Goal: Task Accomplishment & Management: Complete application form

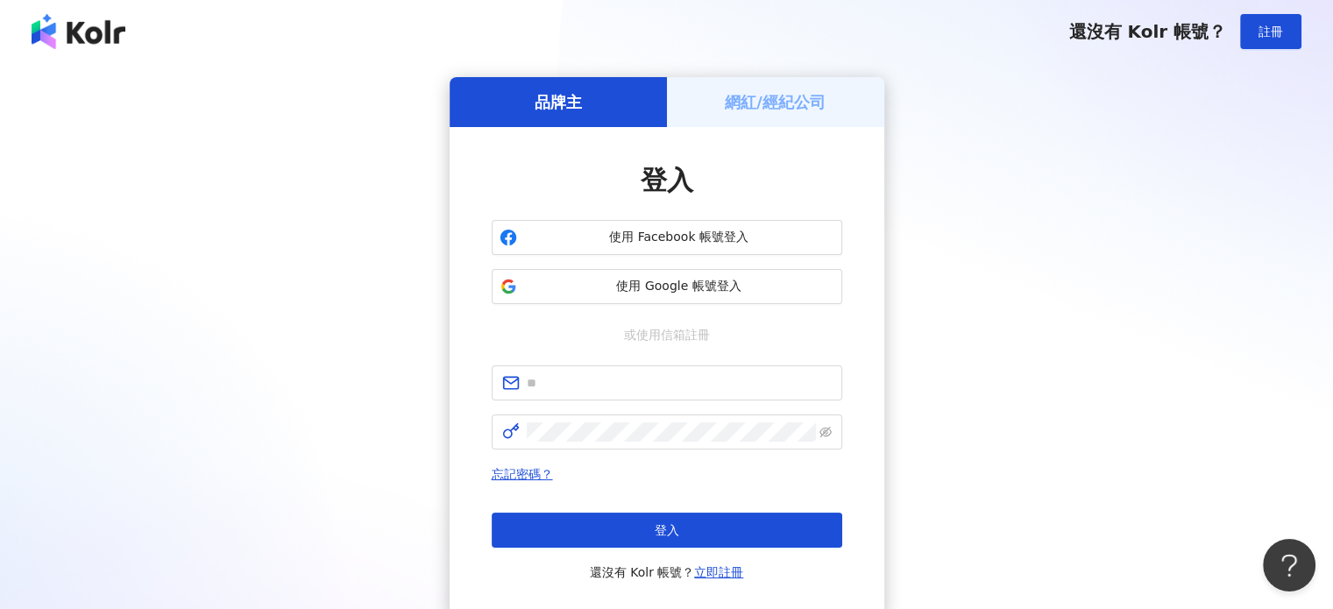
click at [615, 294] on span "使用 Google 帳號登入" at bounding box center [679, 287] width 310 height 18
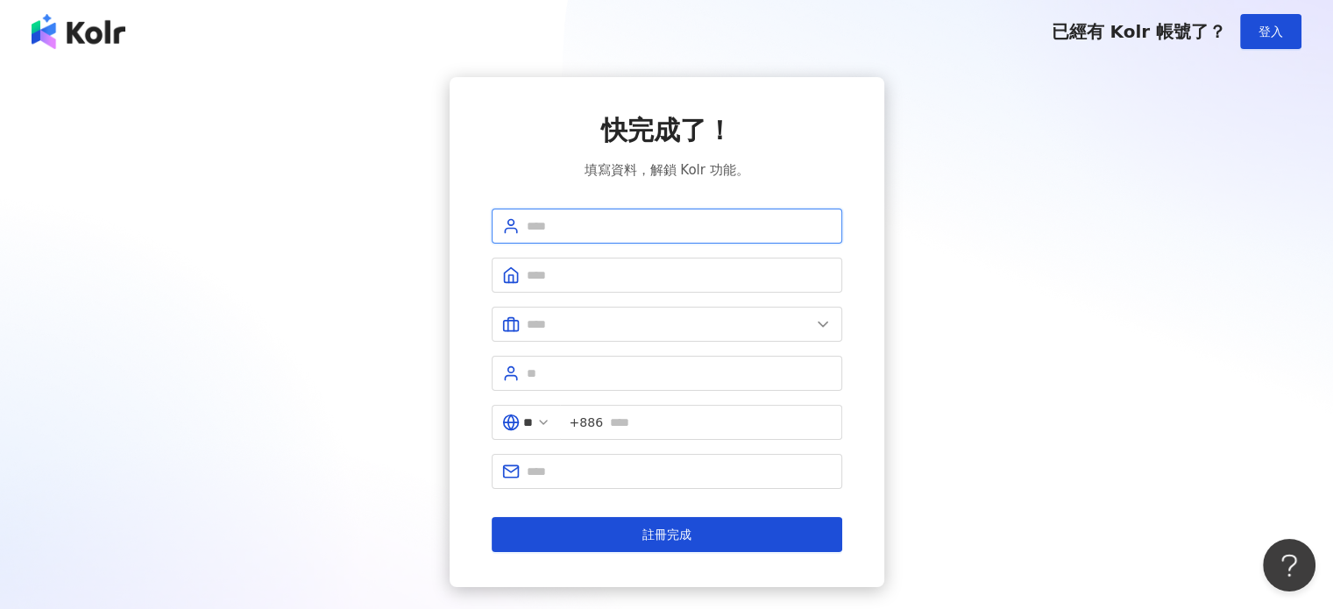
click at [642, 229] on input "text" at bounding box center [679, 225] width 305 height 19
click at [536, 220] on input "text" at bounding box center [679, 225] width 305 height 19
click at [554, 226] on input "text" at bounding box center [679, 225] width 305 height 19
type input "*****"
click at [562, 273] on input "text" at bounding box center [679, 274] width 305 height 19
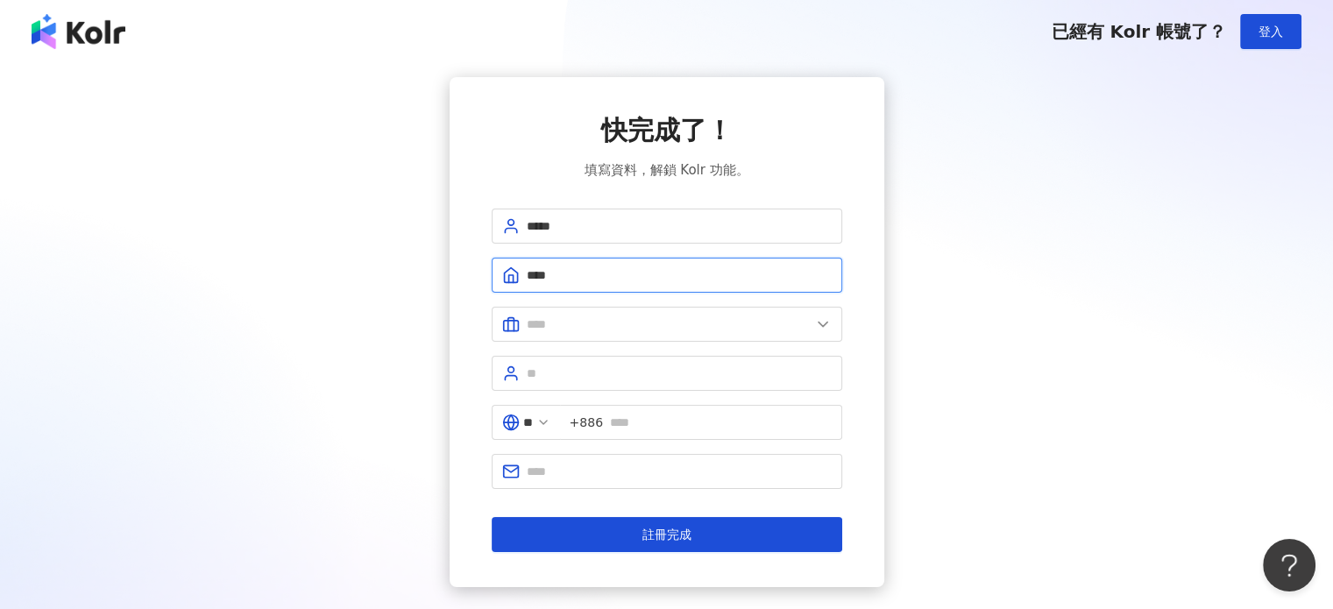
type input "****"
click at [605, 343] on form "***** **** ** +886 註冊完成" at bounding box center [666, 380] width 350 height 343
click at [614, 332] on input "text" at bounding box center [669, 324] width 284 height 19
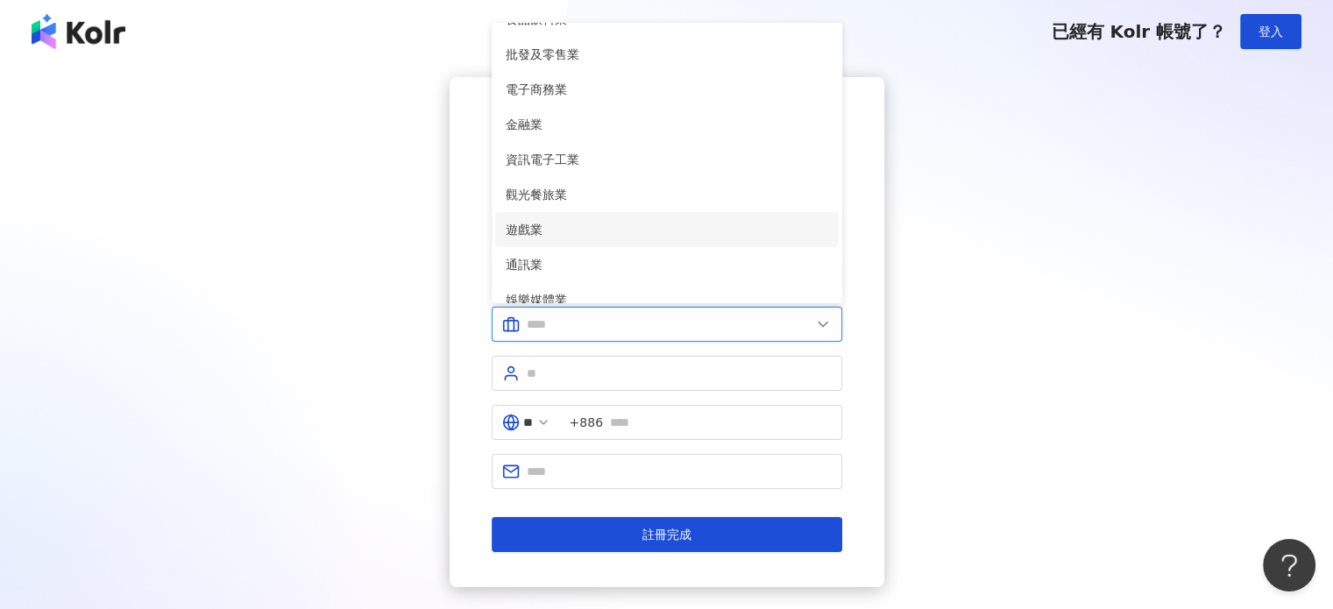
scroll to position [7, 0]
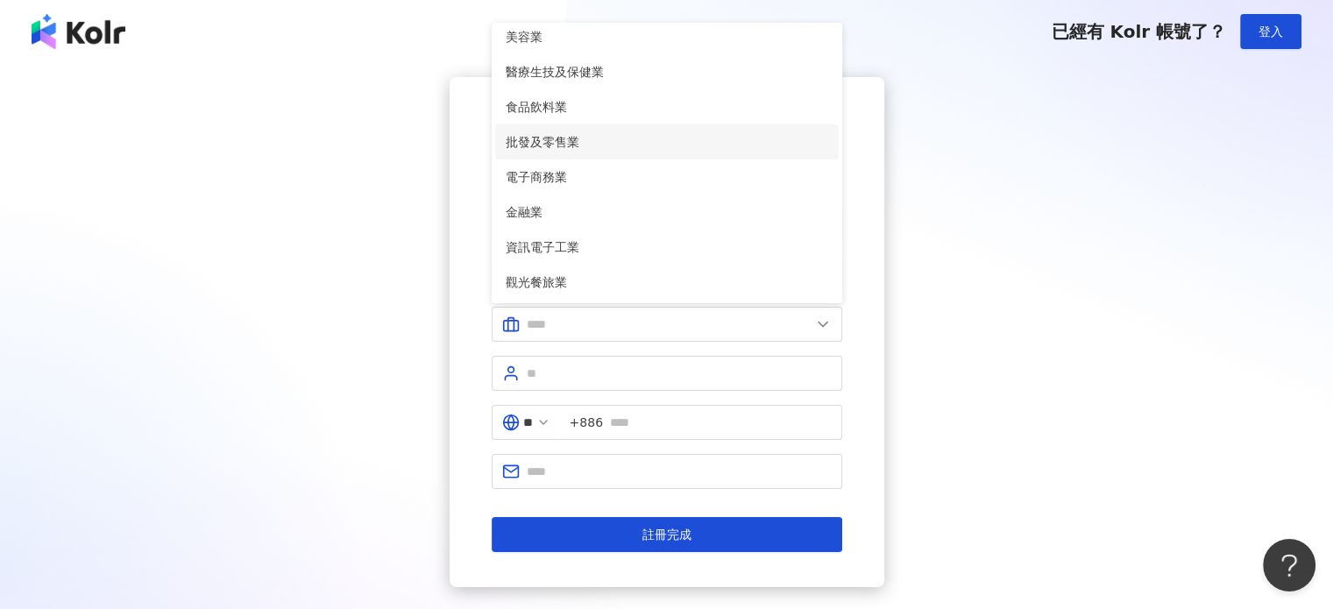
click at [670, 129] on li "批發及零售業" at bounding box center [666, 141] width 343 height 35
type input "******"
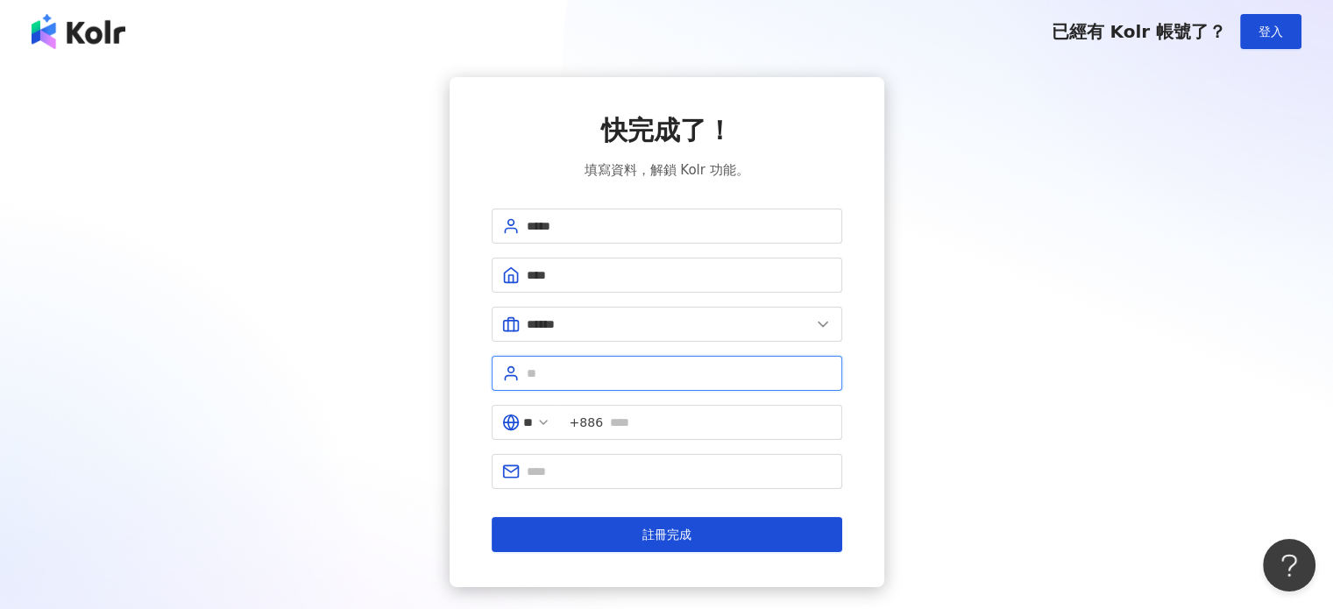
click at [619, 367] on input "text" at bounding box center [679, 373] width 305 height 19
type input "****"
click at [688, 431] on span "+886" at bounding box center [701, 422] width 282 height 35
click at [688, 427] on input "text" at bounding box center [721, 422] width 222 height 19
type input "*"
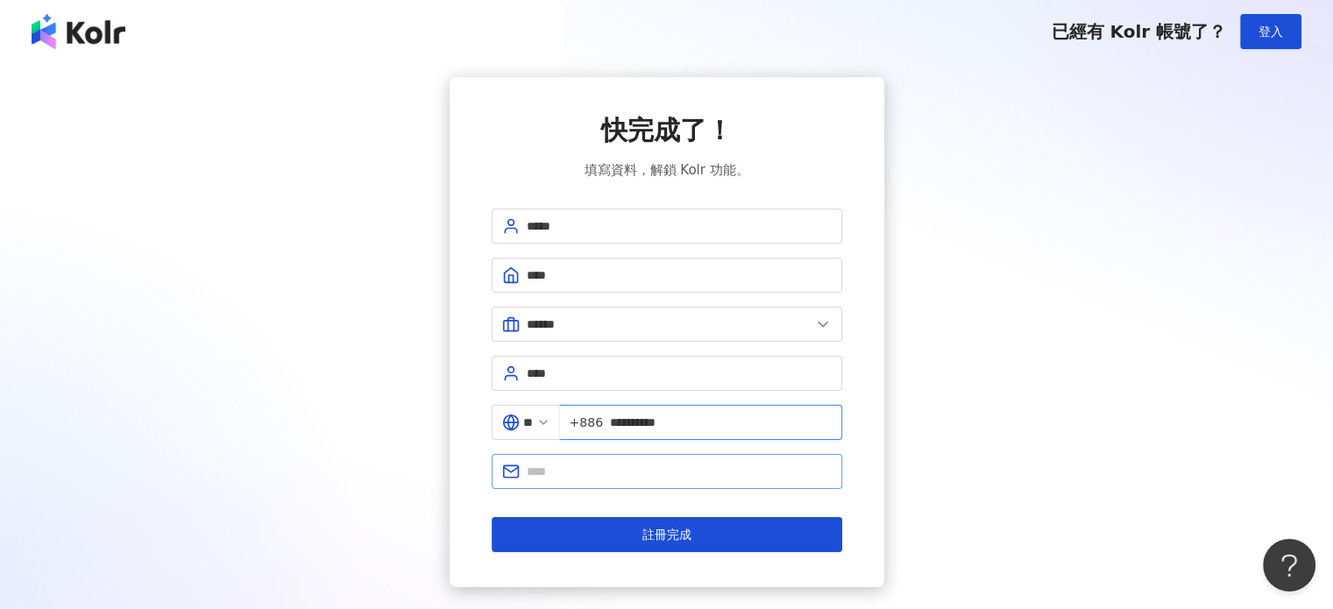
type input "**********"
drag, startPoint x: 574, startPoint y: 469, endPoint x: 590, endPoint y: 506, distance: 40.8
click at [574, 469] on input "text" at bounding box center [679, 471] width 305 height 19
type input "**********"
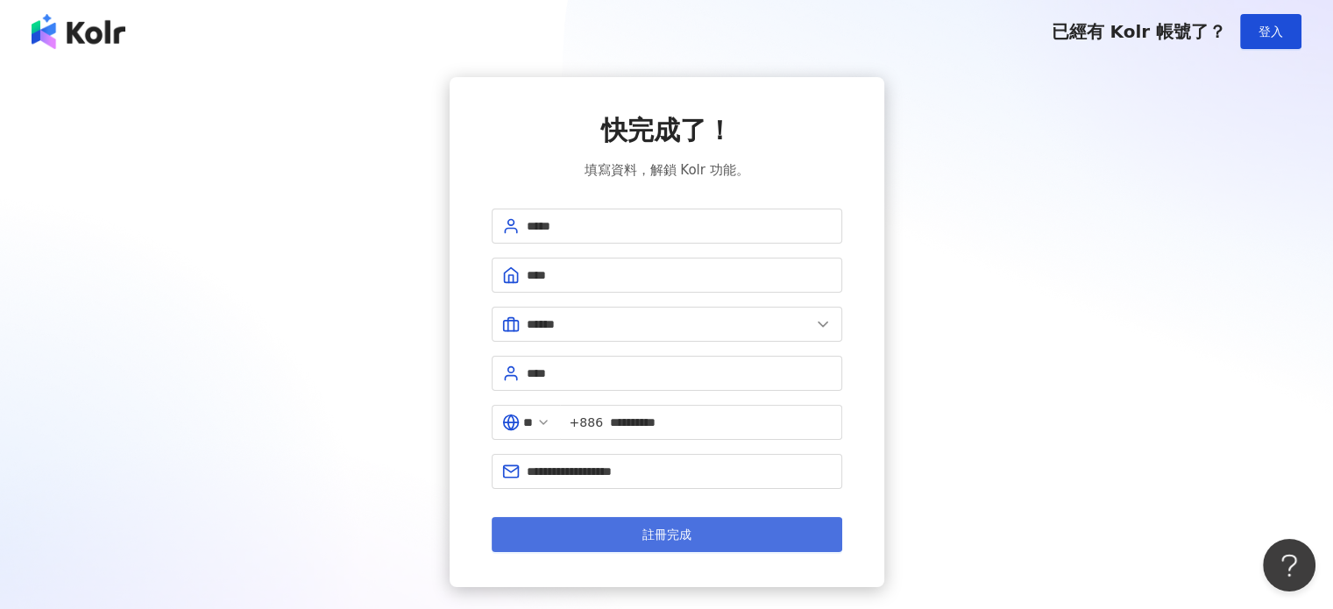
click at [654, 535] on span "註冊完成" at bounding box center [666, 534] width 49 height 14
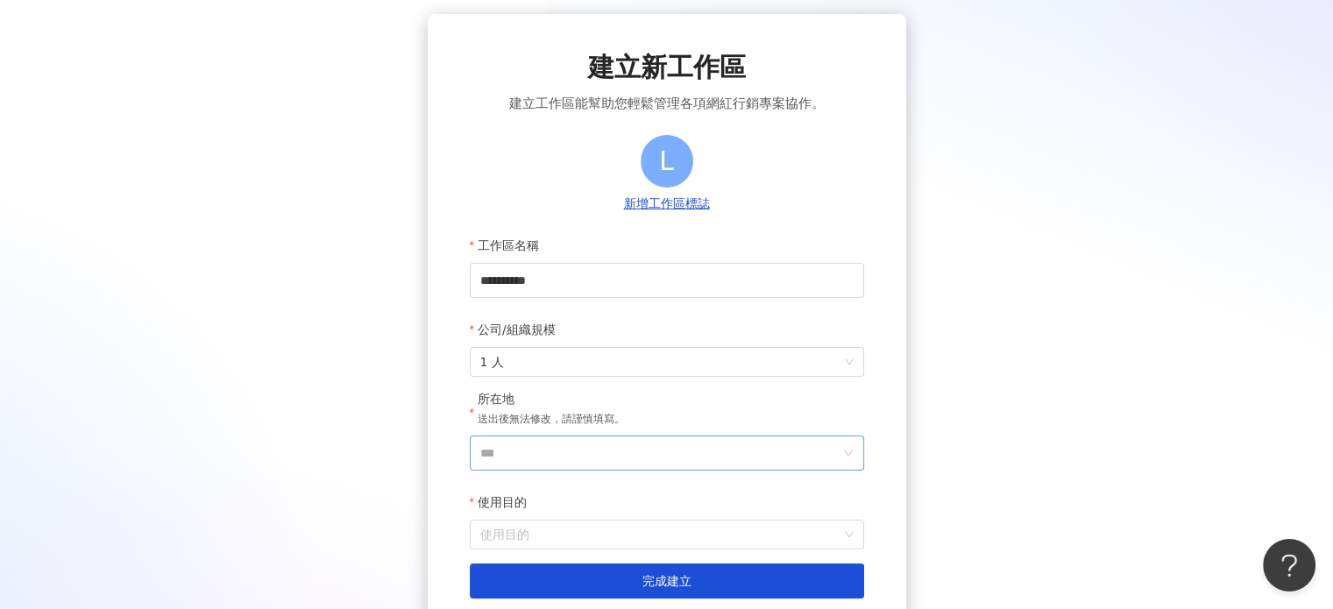
scroll to position [175, 0]
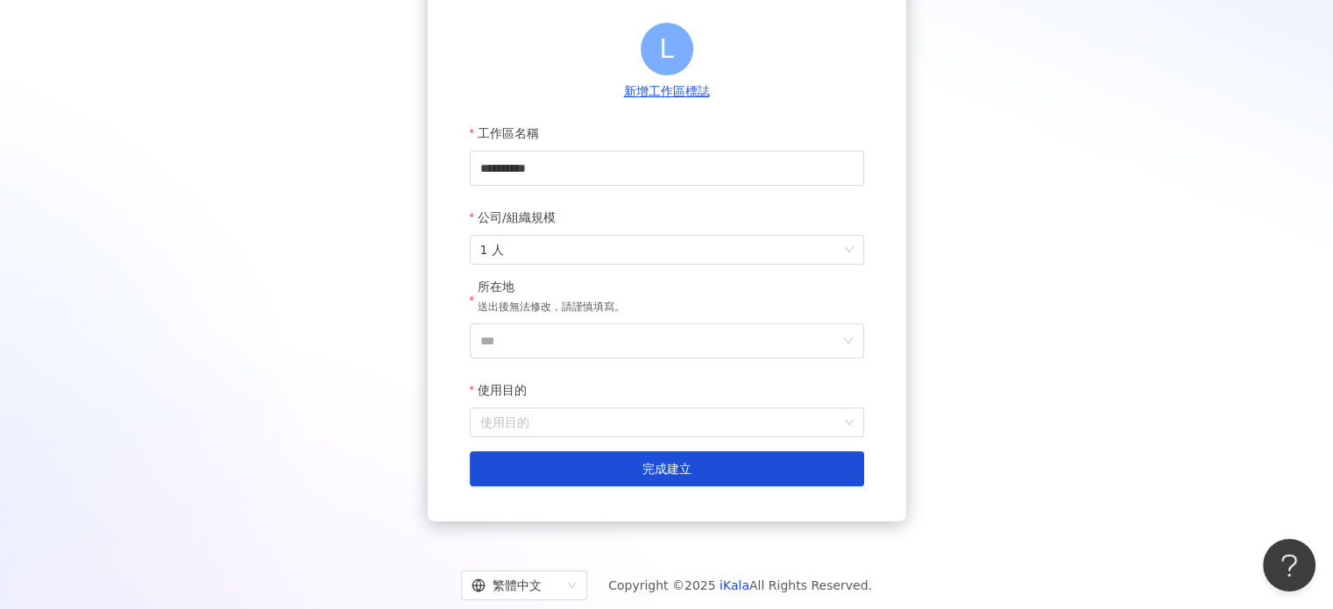
click at [522, 230] on label "公司/組織規模" at bounding box center [519, 217] width 99 height 35
click at [522, 236] on input "公司/組織規模" at bounding box center [666, 250] width 373 height 28
click at [525, 241] on span "1 人" at bounding box center [666, 250] width 373 height 28
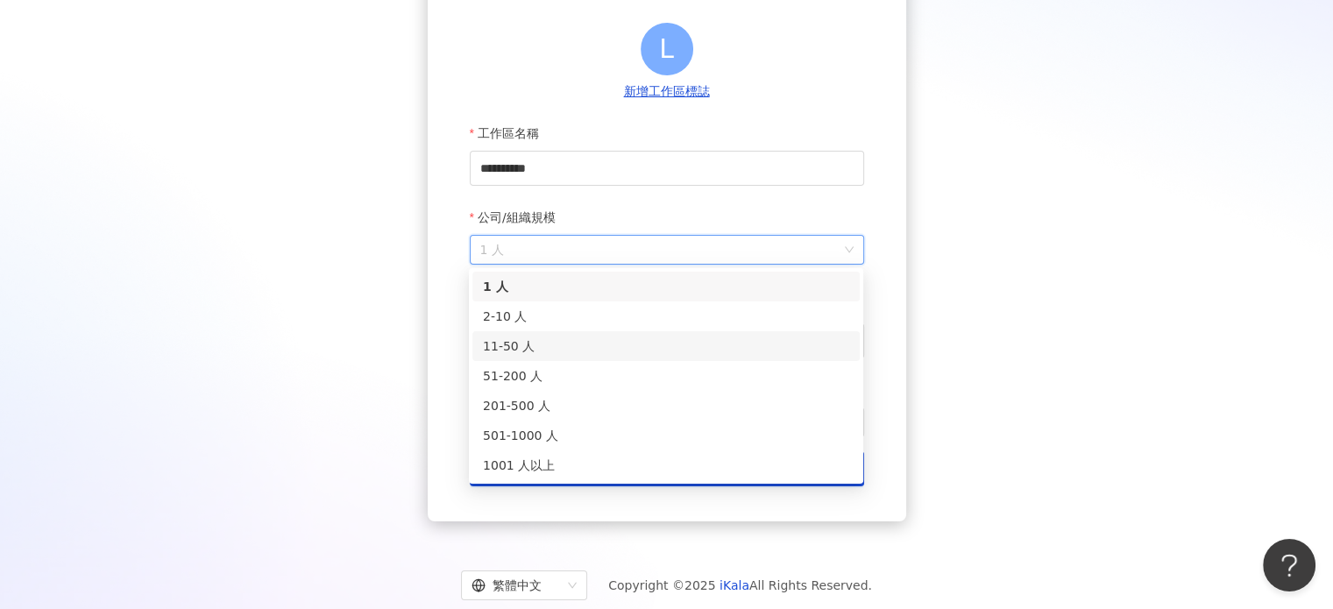
click at [559, 340] on div "11-50 人" at bounding box center [666, 345] width 366 height 19
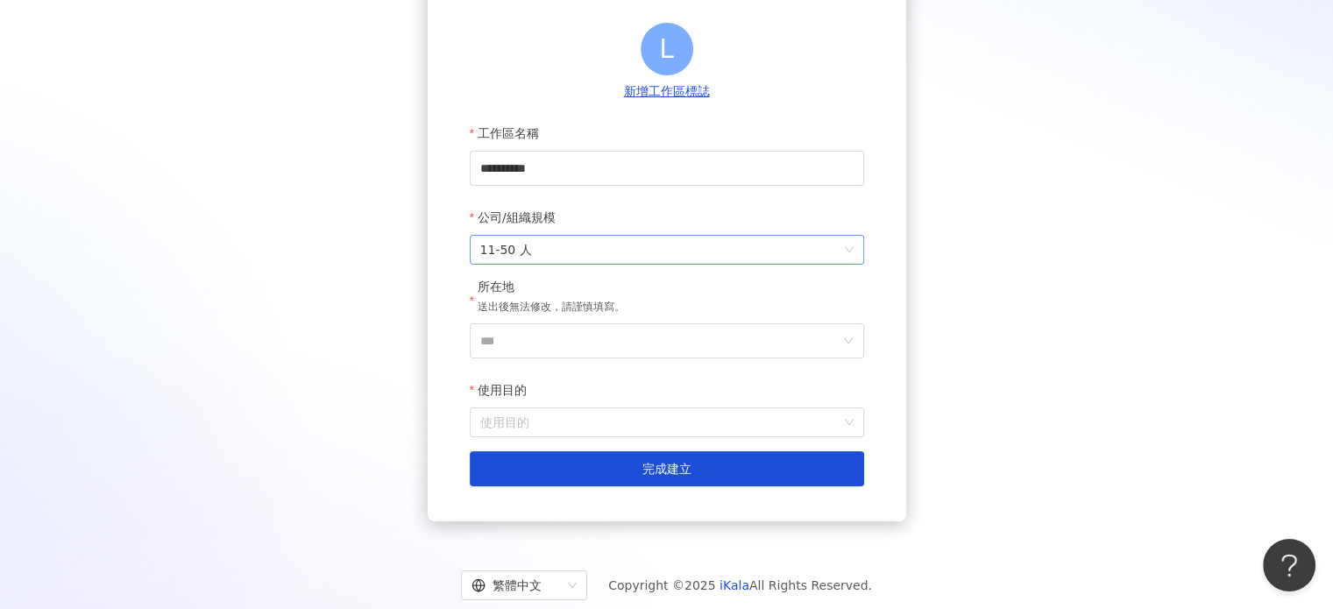
click at [543, 256] on span "11-50 人" at bounding box center [666, 250] width 373 height 28
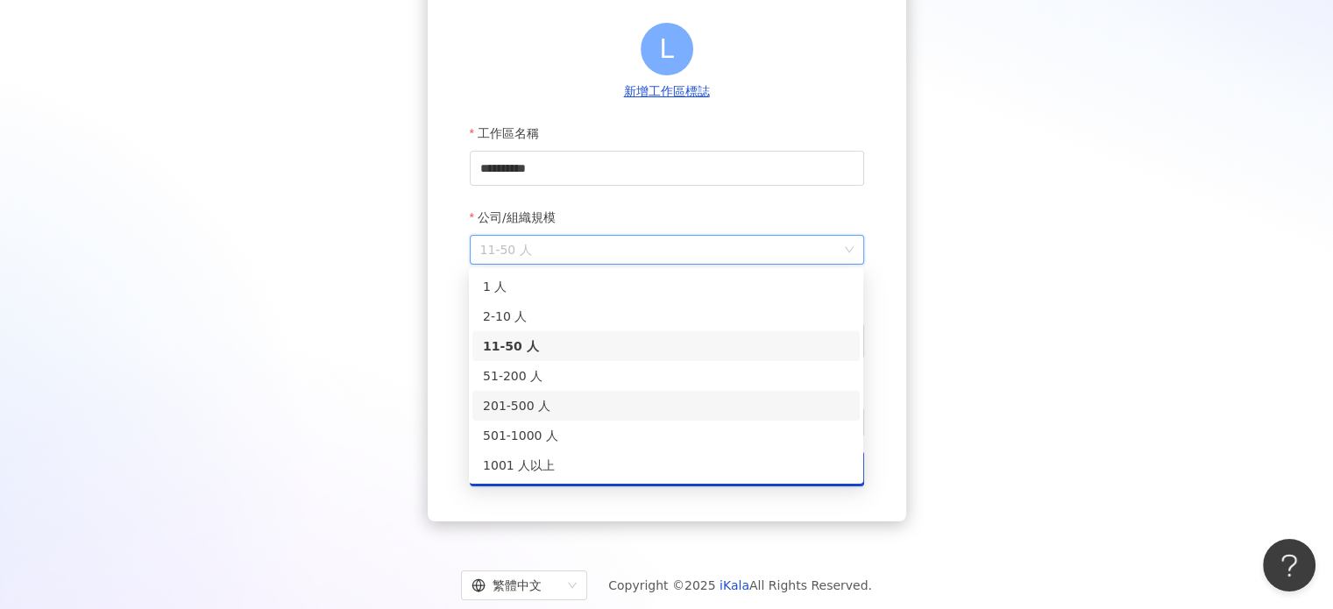
click at [568, 397] on div "201-500 人" at bounding box center [666, 405] width 366 height 19
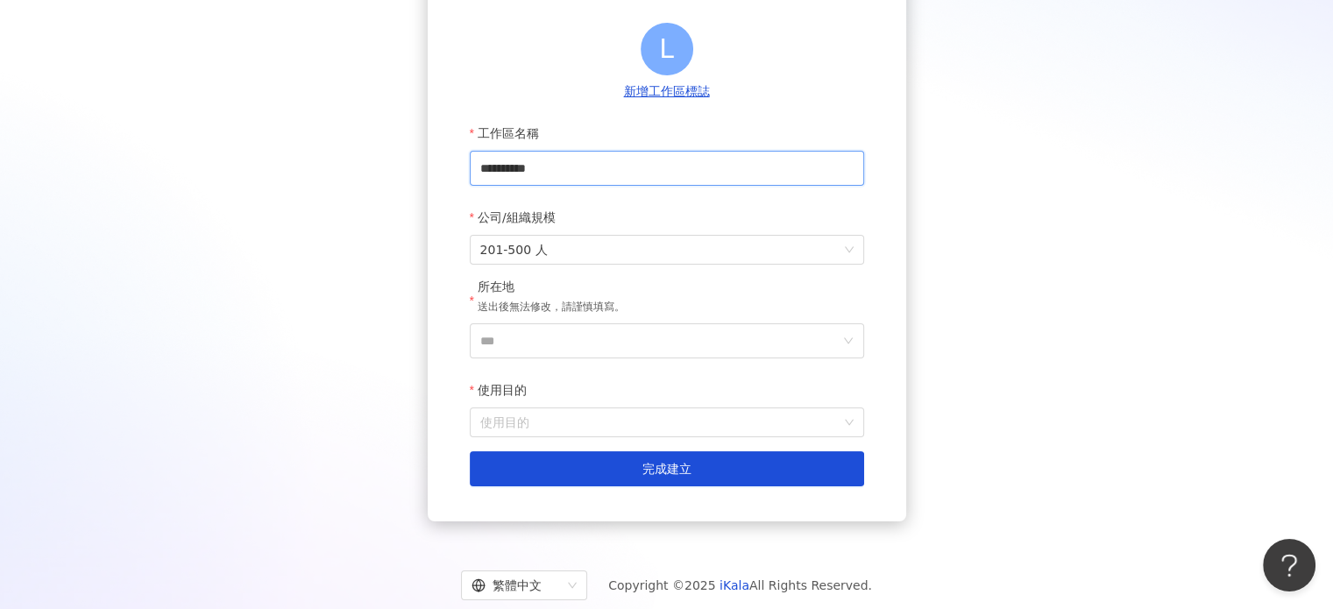
drag, startPoint x: 585, startPoint y: 171, endPoint x: 519, endPoint y: 176, distance: 66.8
click at [519, 176] on input "**********" at bounding box center [667, 168] width 394 height 35
type input "*****"
click at [613, 360] on form "工作區名稱 ***** 公司/組織規模 201-500 人 所在地 送出後無法修改，請謹慎填寫。 *** 使用目的 使用目的 建立為測試工作區 完成建立" at bounding box center [667, 301] width 394 height 371
click at [615, 349] on input "***" at bounding box center [659, 340] width 359 height 33
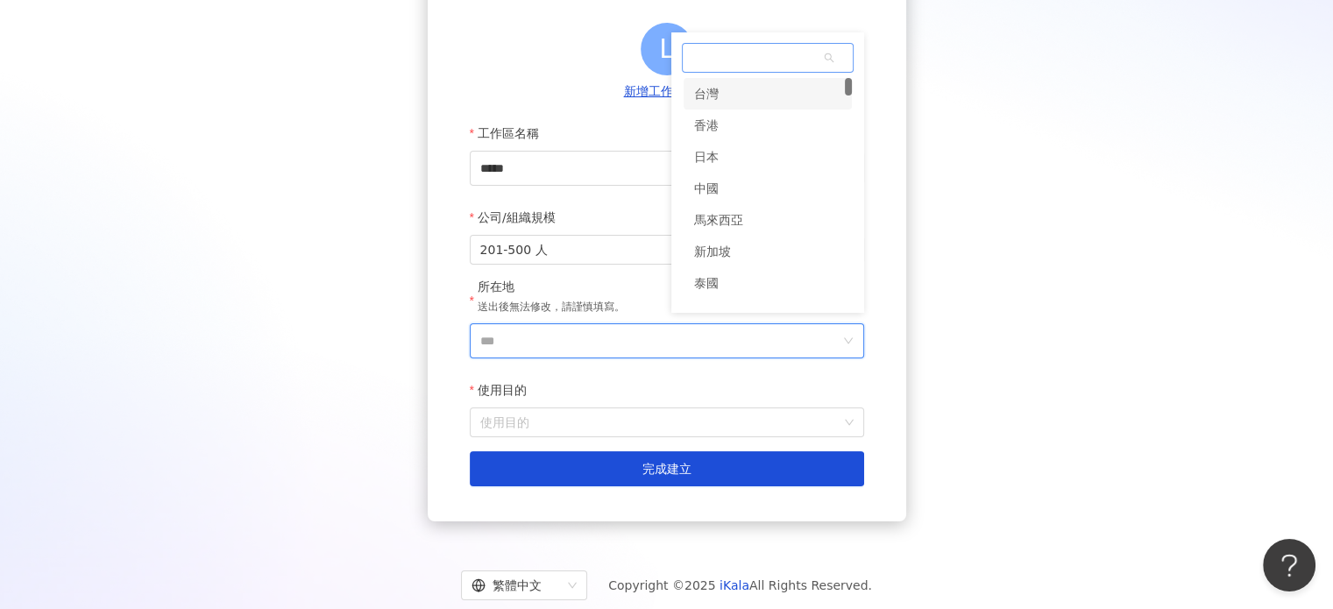
click at [774, 102] on div "台灣" at bounding box center [767, 94] width 168 height 32
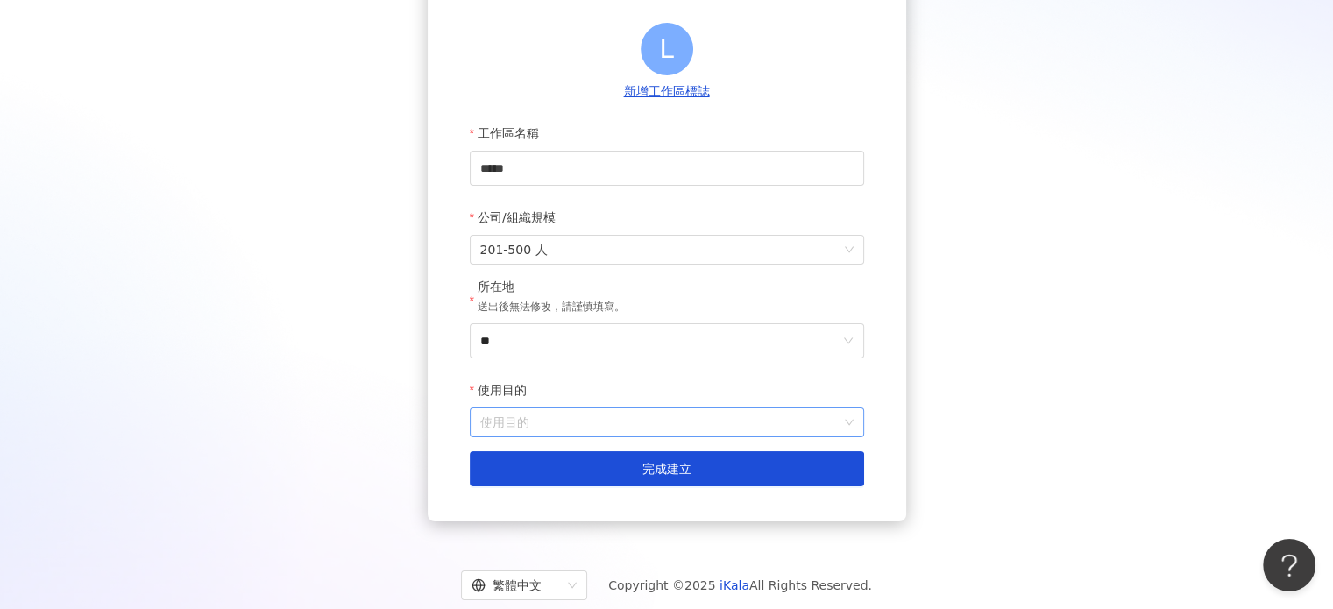
click at [586, 428] on input "使用目的" at bounding box center [666, 422] width 373 height 28
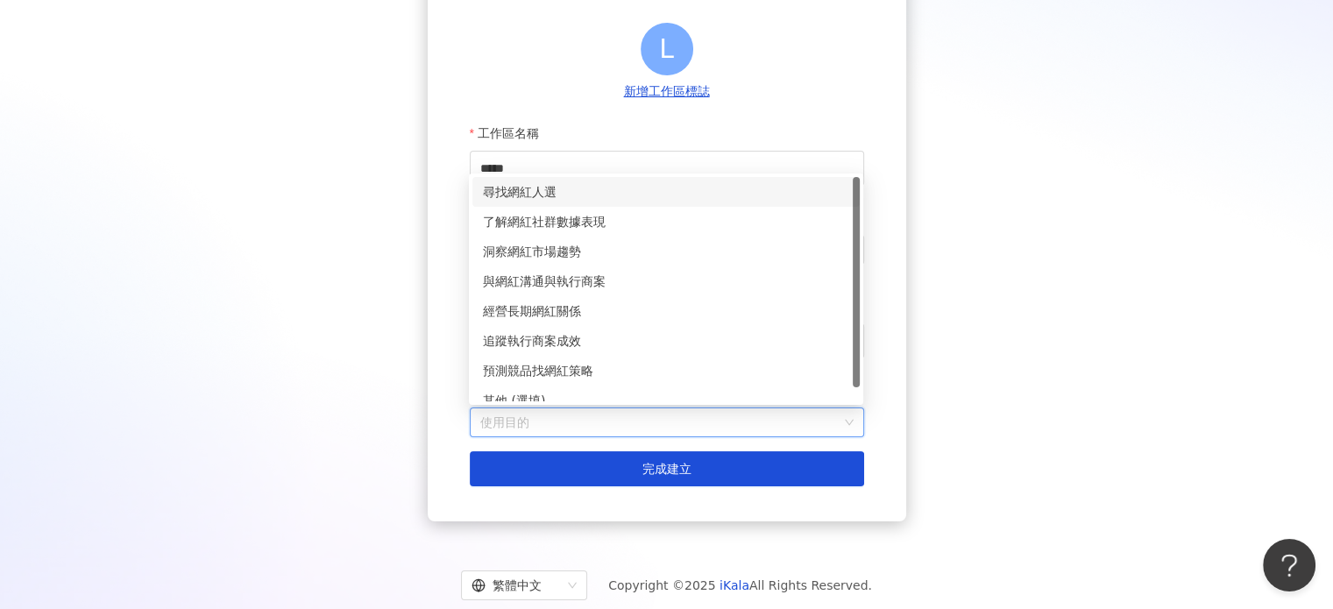
click at [648, 192] on div "尋找網紅人選" at bounding box center [666, 191] width 366 height 19
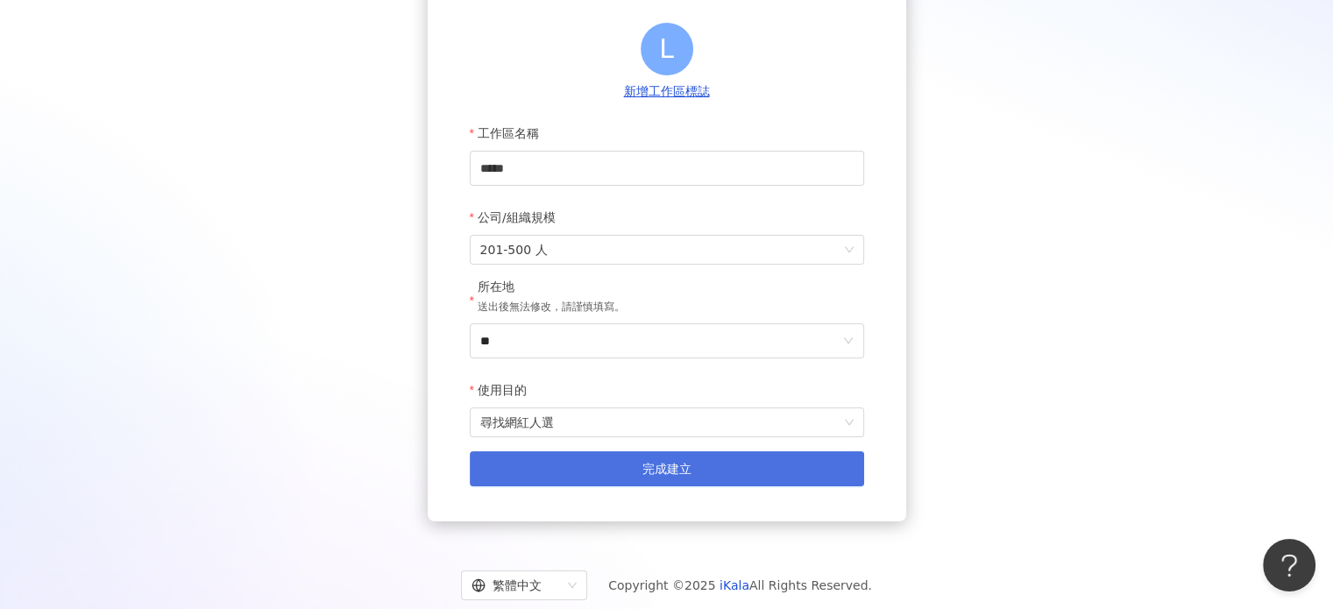
click at [607, 466] on button "完成建立" at bounding box center [667, 468] width 394 height 35
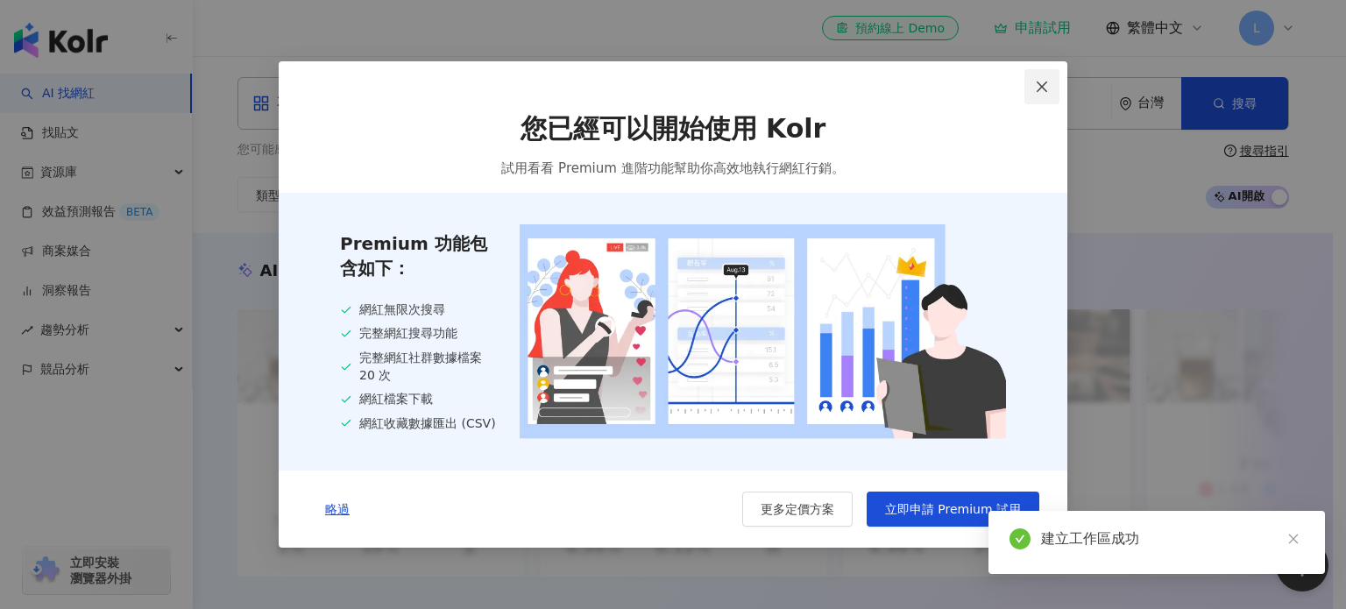
click at [1041, 95] on button "Close" at bounding box center [1041, 86] width 35 height 35
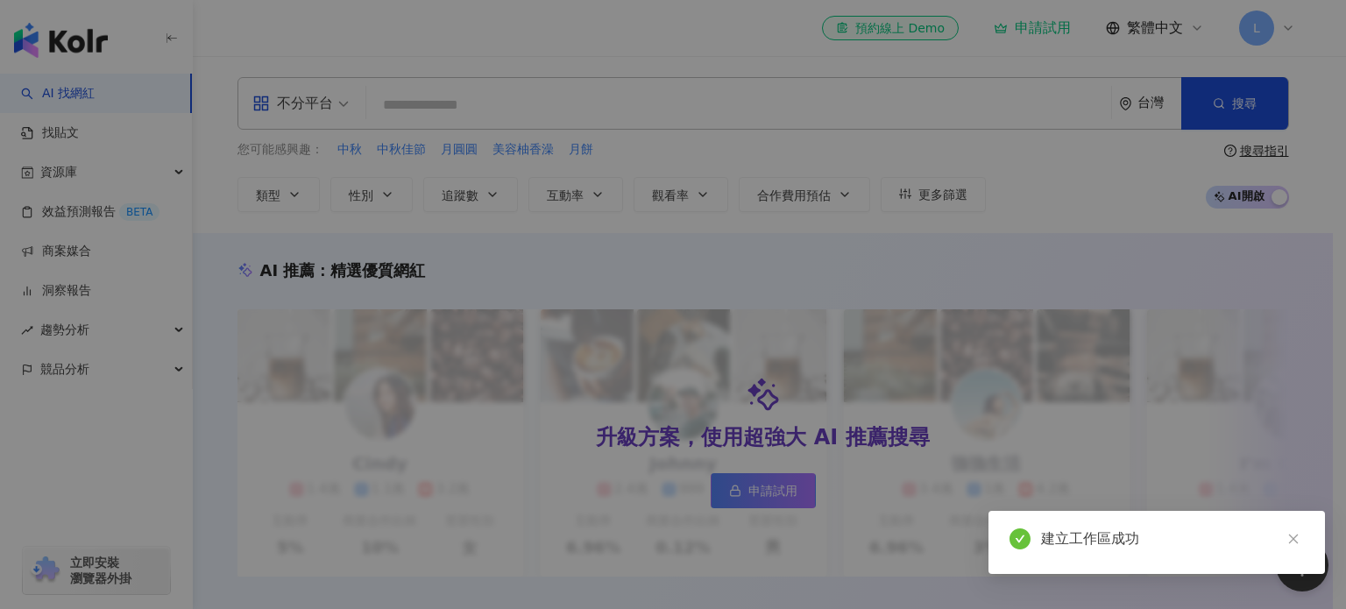
click at [1036, 81] on div "Welcome to Kolr 👋 我們能夠幫助您透過 AI 大數據與科技，一站滿足包含網紅篩選、貼文數據分析、專案管理、網紅聯繫等所有網紅行銷需求，讓用戶能…" at bounding box center [673, 304] width 1346 height 609
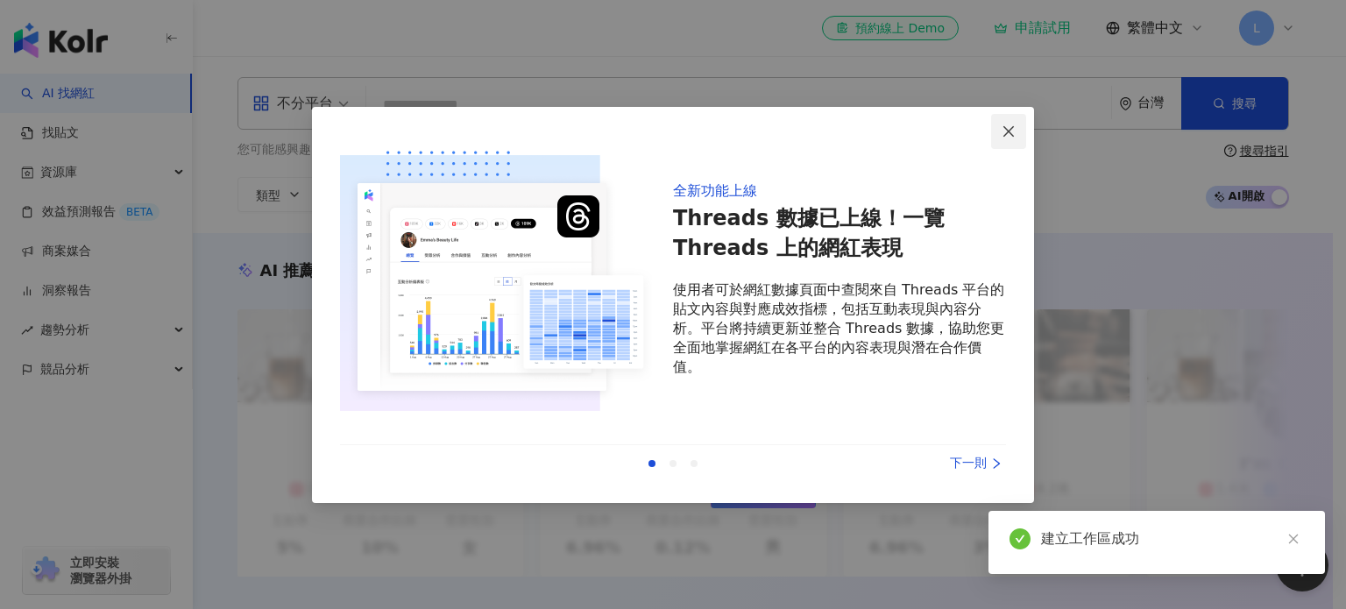
click at [1012, 138] on button "Close" at bounding box center [1008, 131] width 35 height 35
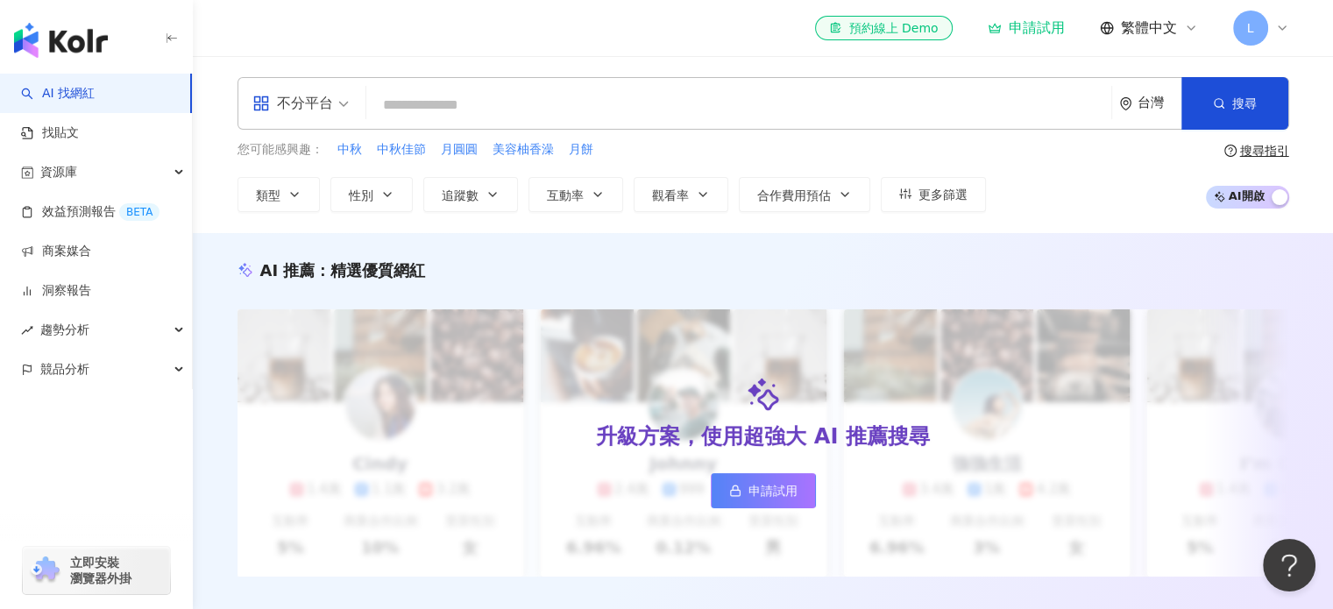
click at [551, 103] on input "search" at bounding box center [738, 104] width 731 height 33
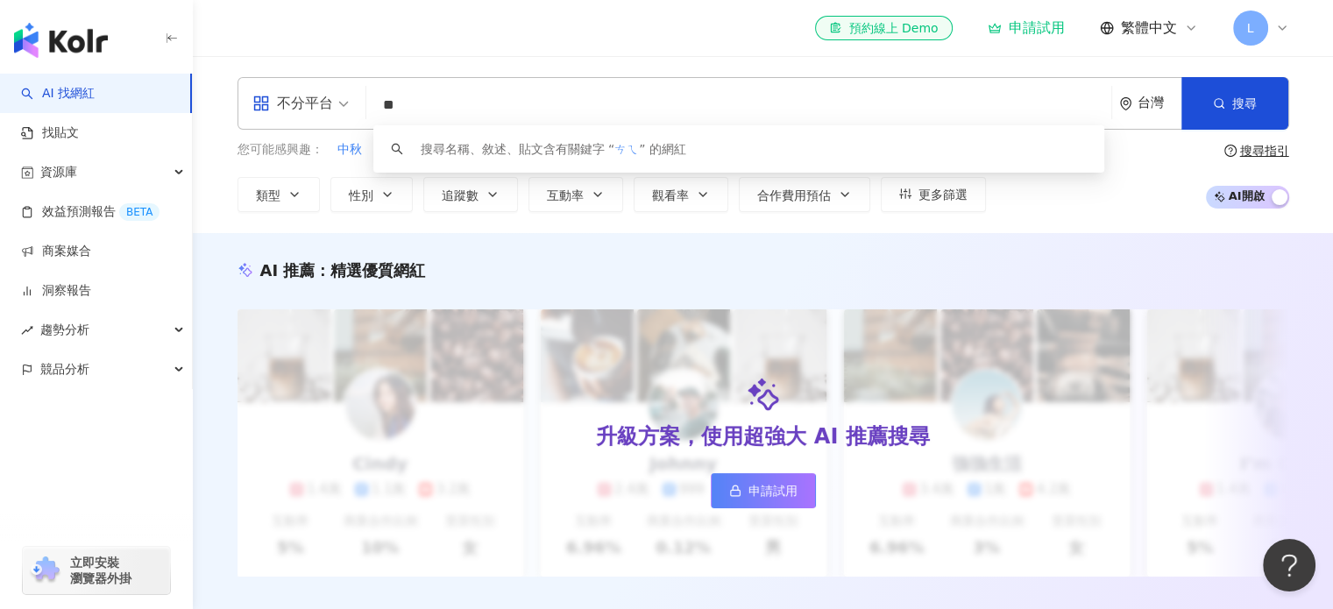
type input "*"
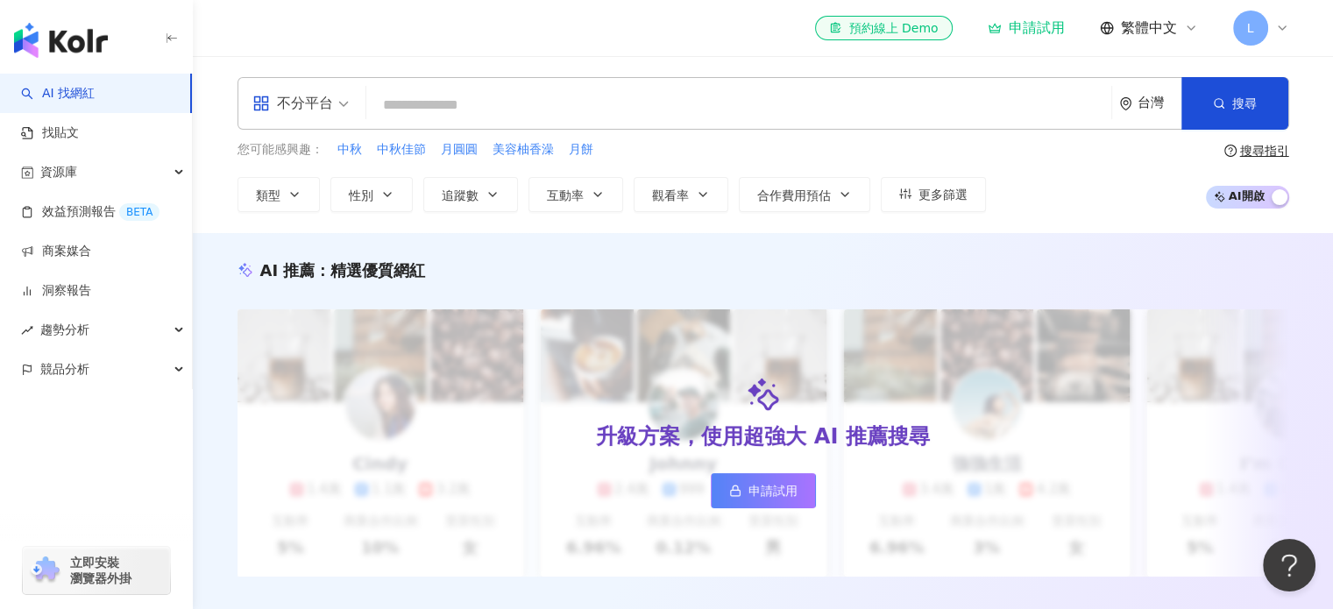
type input "*"
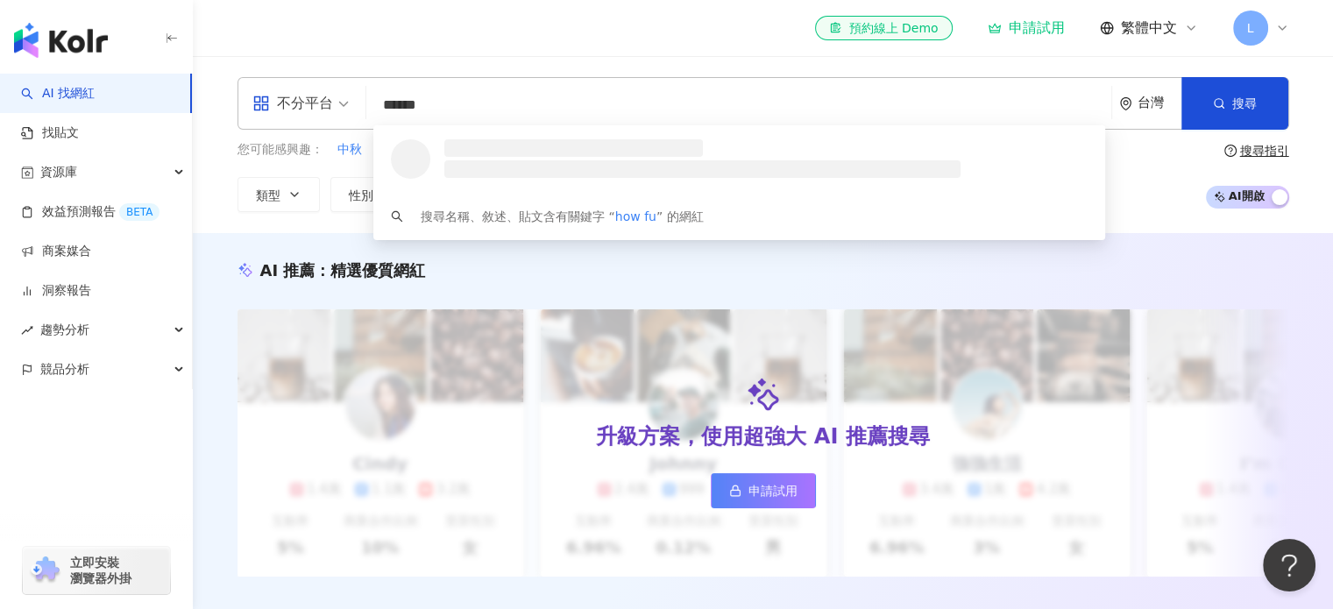
type input "*******"
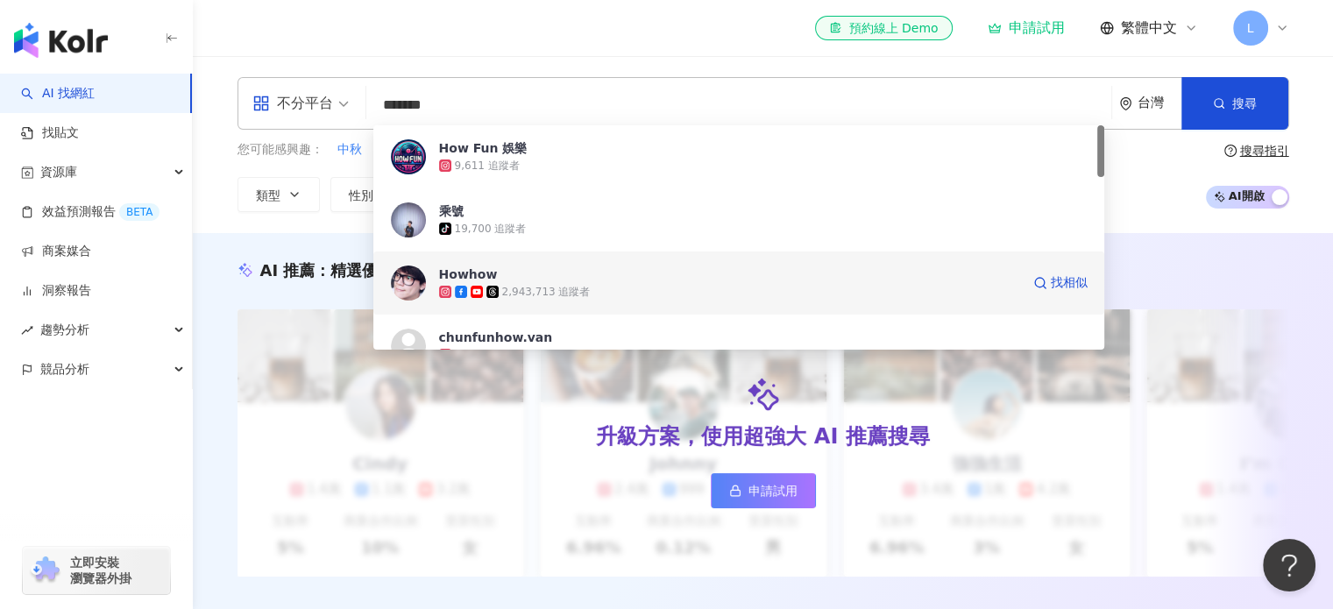
click at [570, 273] on span "Howhow" at bounding box center [729, 274] width 581 height 18
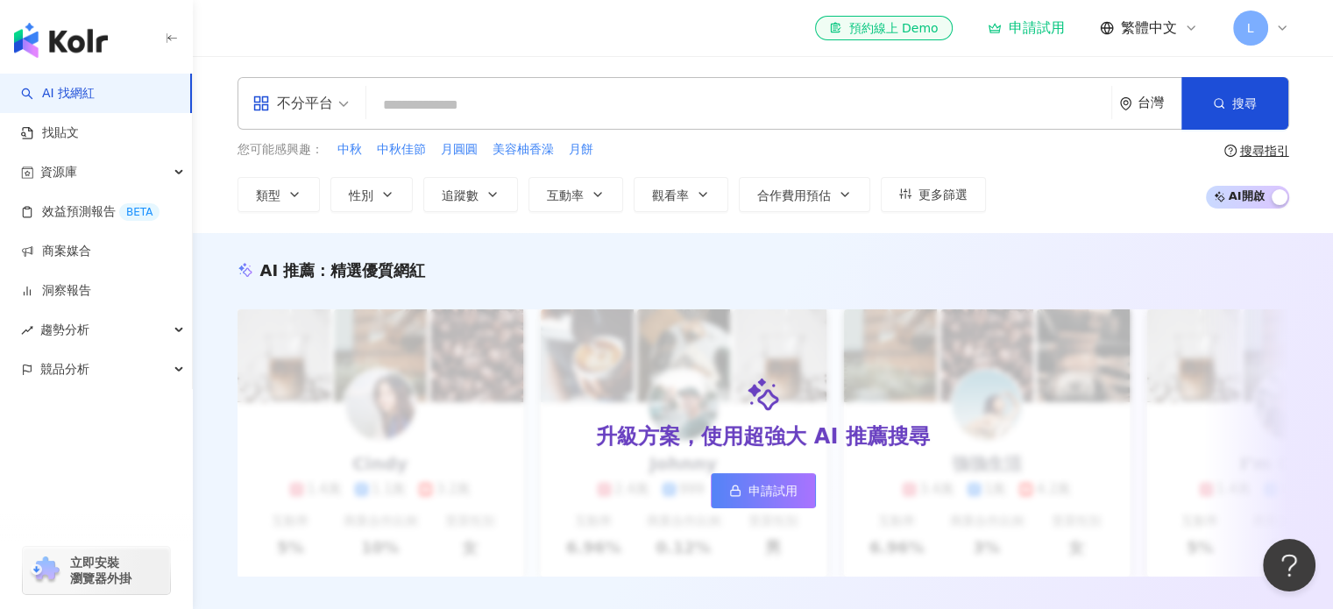
click at [466, 96] on input "search" at bounding box center [738, 104] width 731 height 33
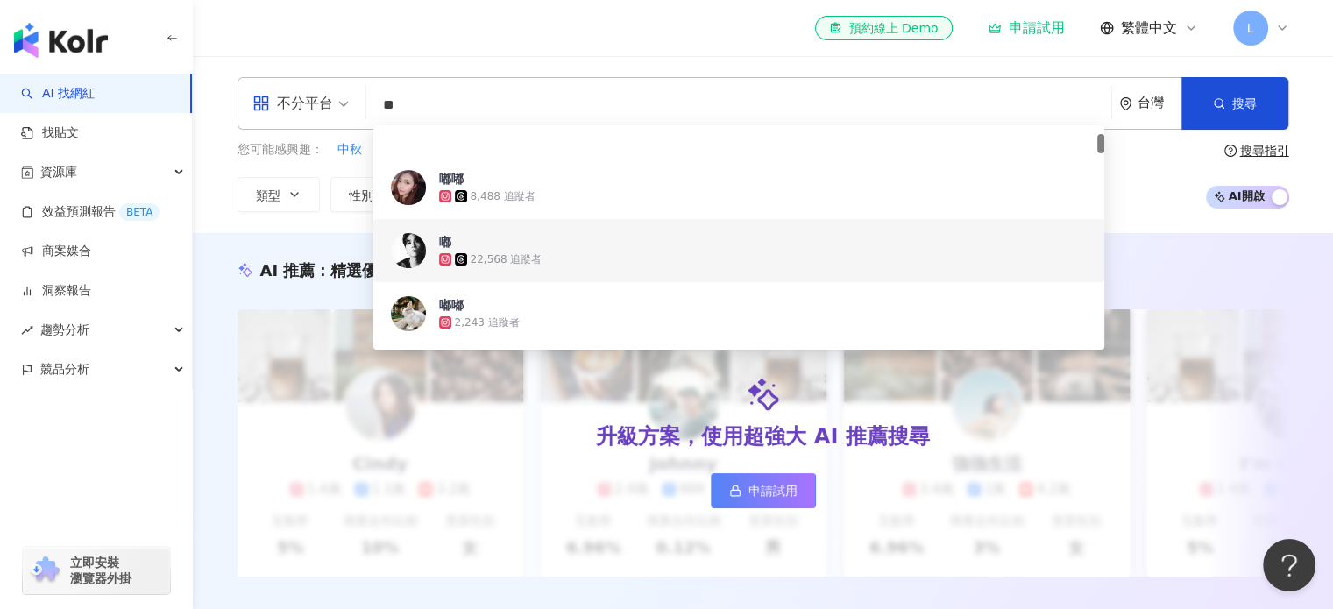
type input "*"
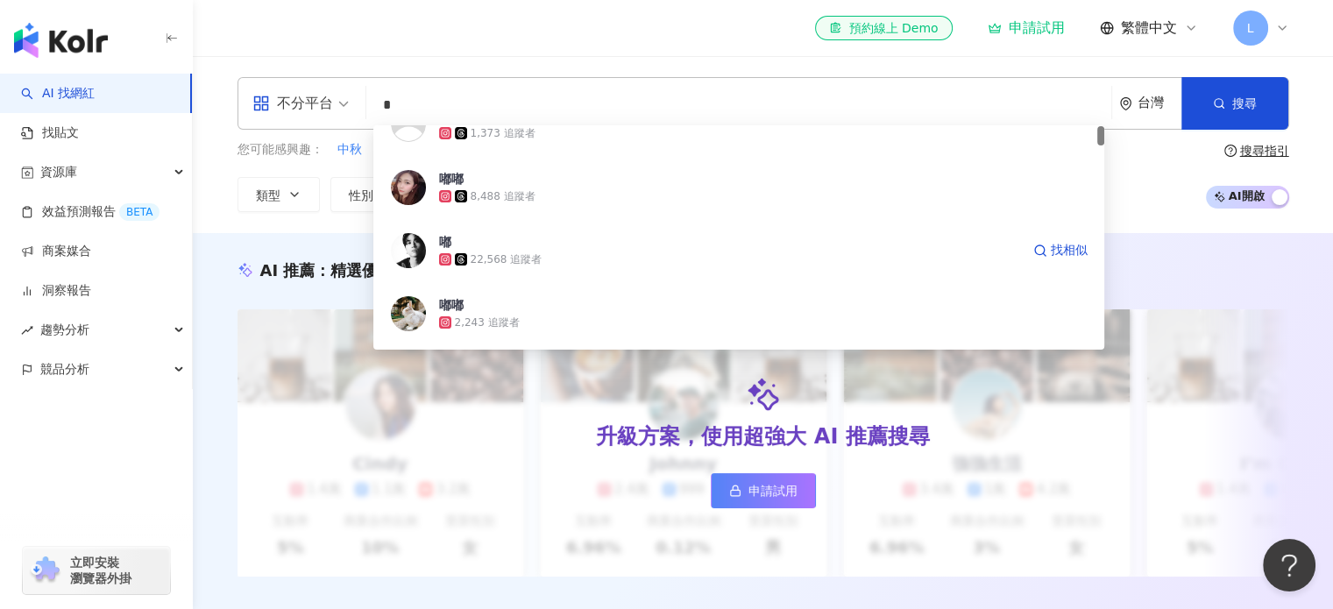
scroll to position [14, 0]
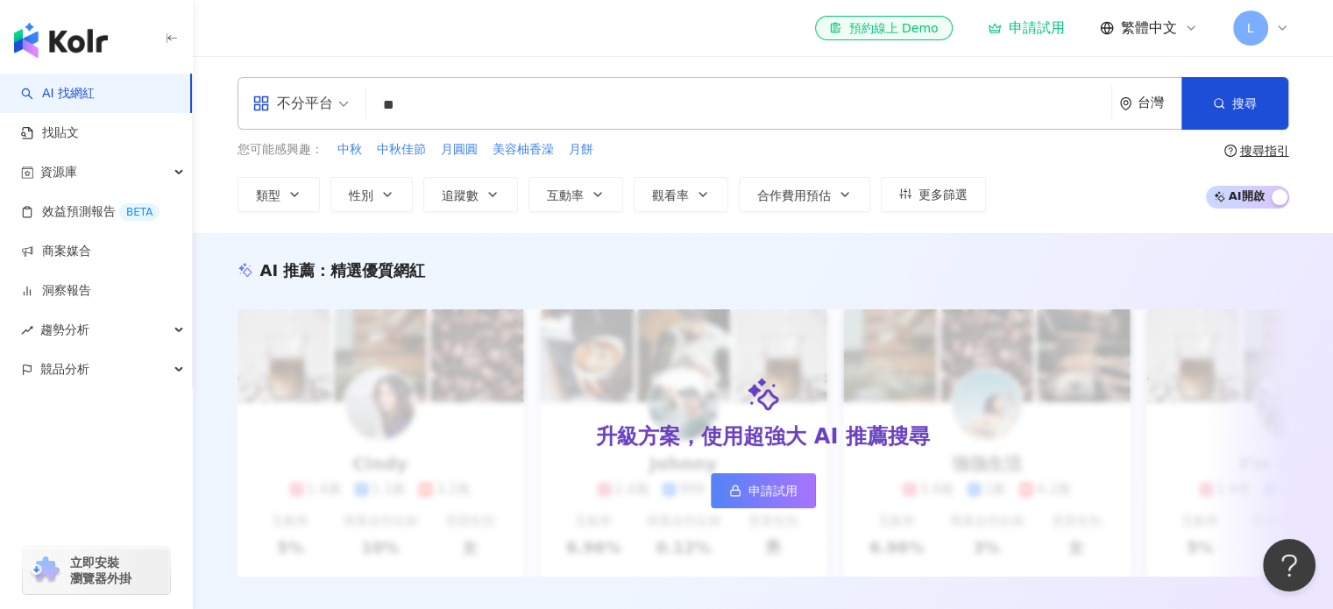
type input "**"
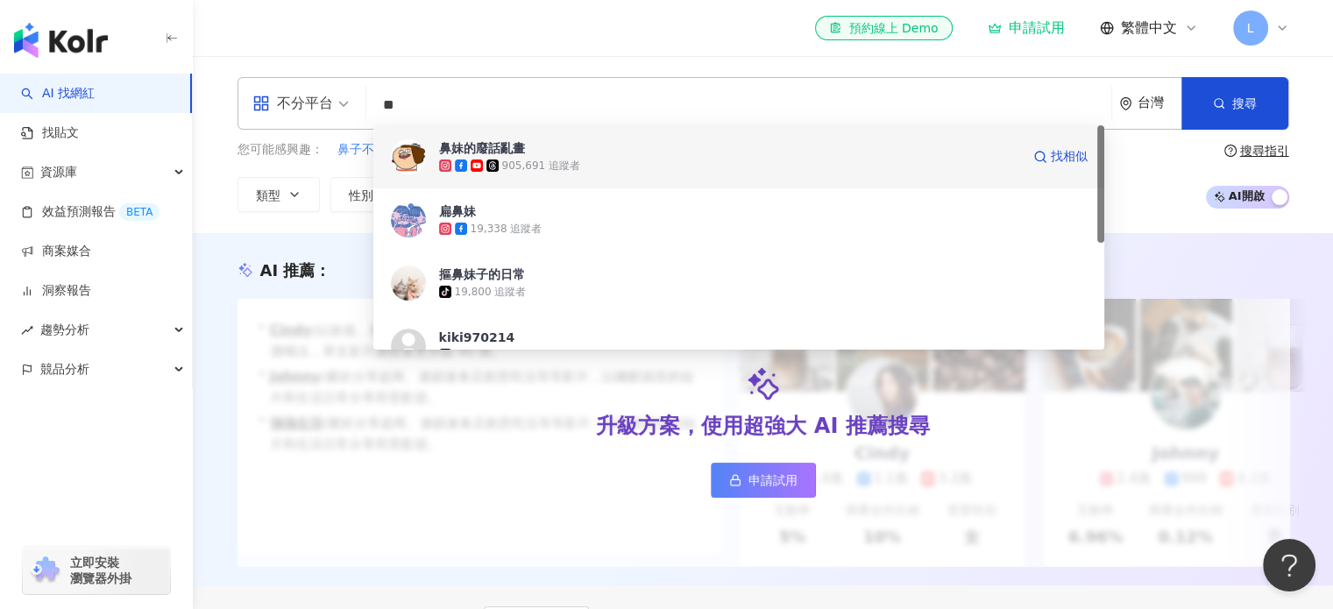
click at [620, 157] on div "905,691 追蹤者" at bounding box center [729, 166] width 581 height 18
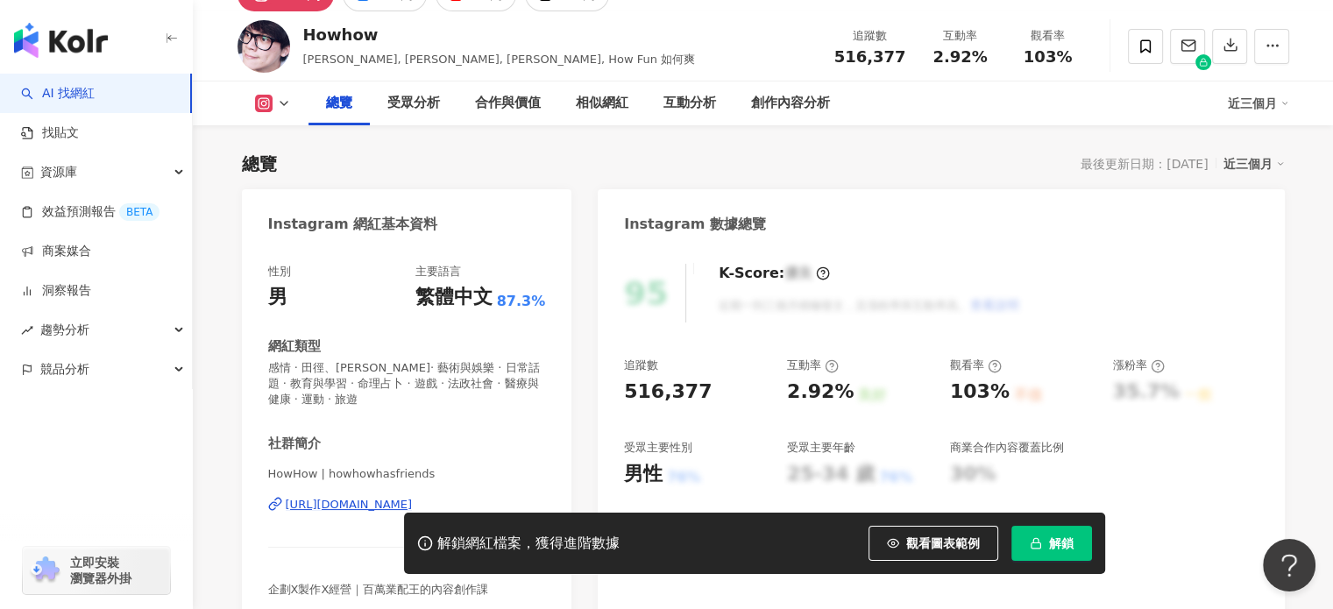
click at [670, 468] on div "76%" at bounding box center [683, 477] width 33 height 19
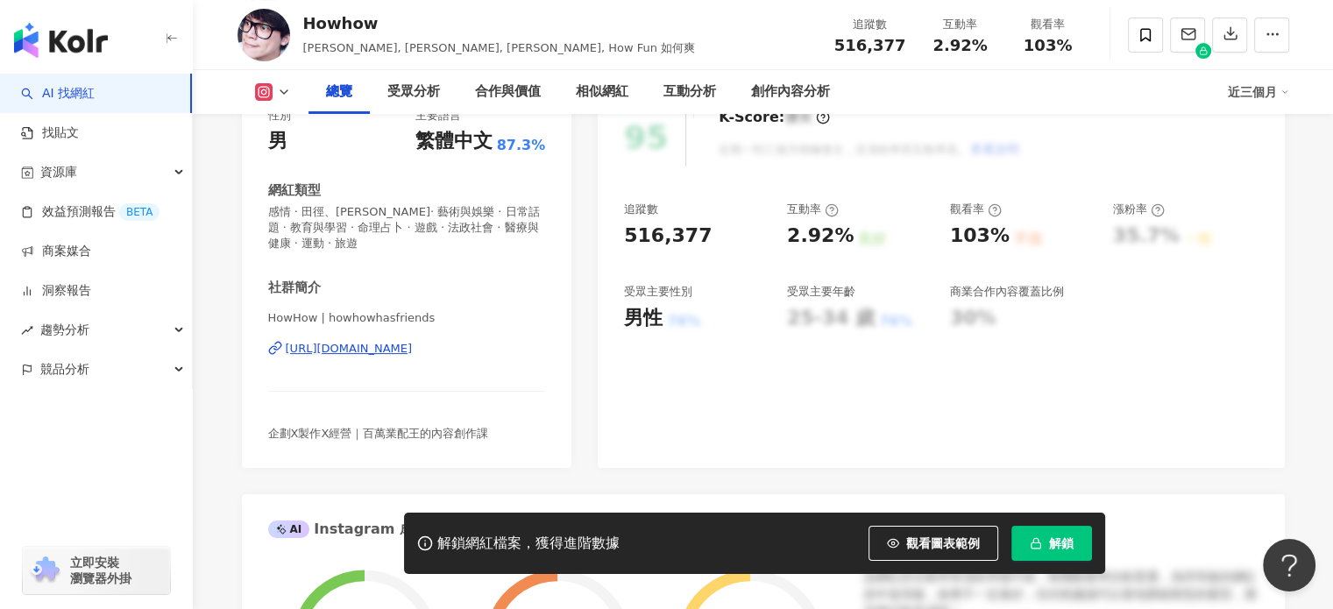
drag, startPoint x: 911, startPoint y: 322, endPoint x: 864, endPoint y: 346, distance: 53.3
click at [911, 322] on div "25-34 歲 76%" at bounding box center [859, 318] width 145 height 27
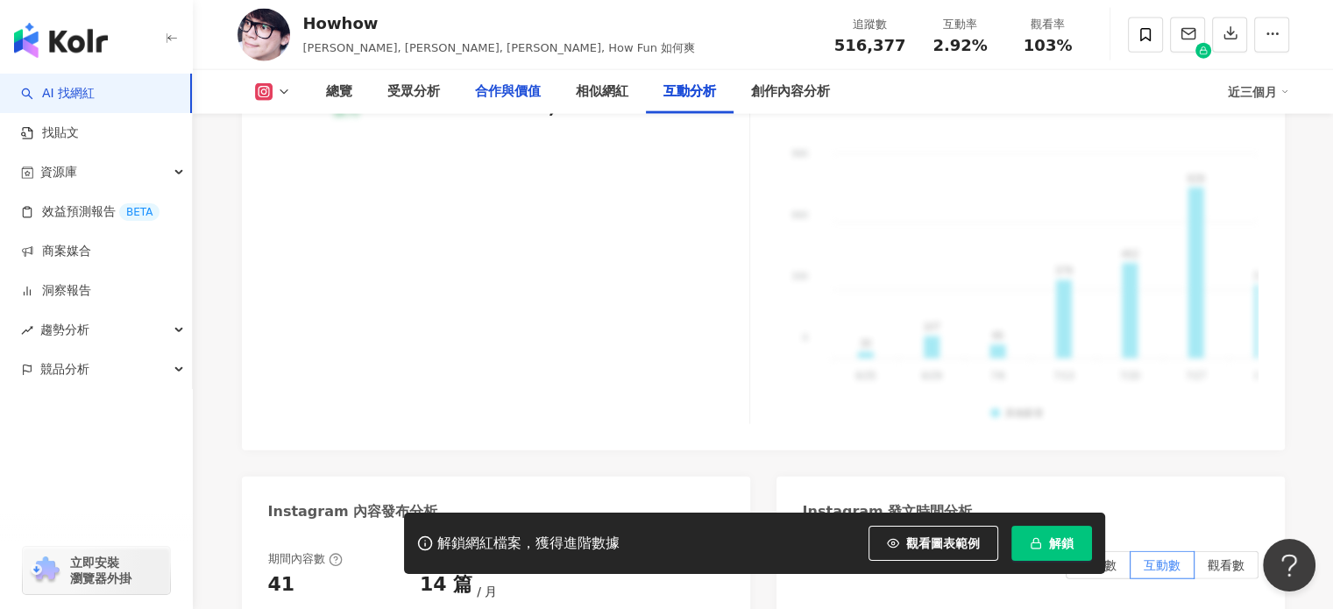
scroll to position [4186, 0]
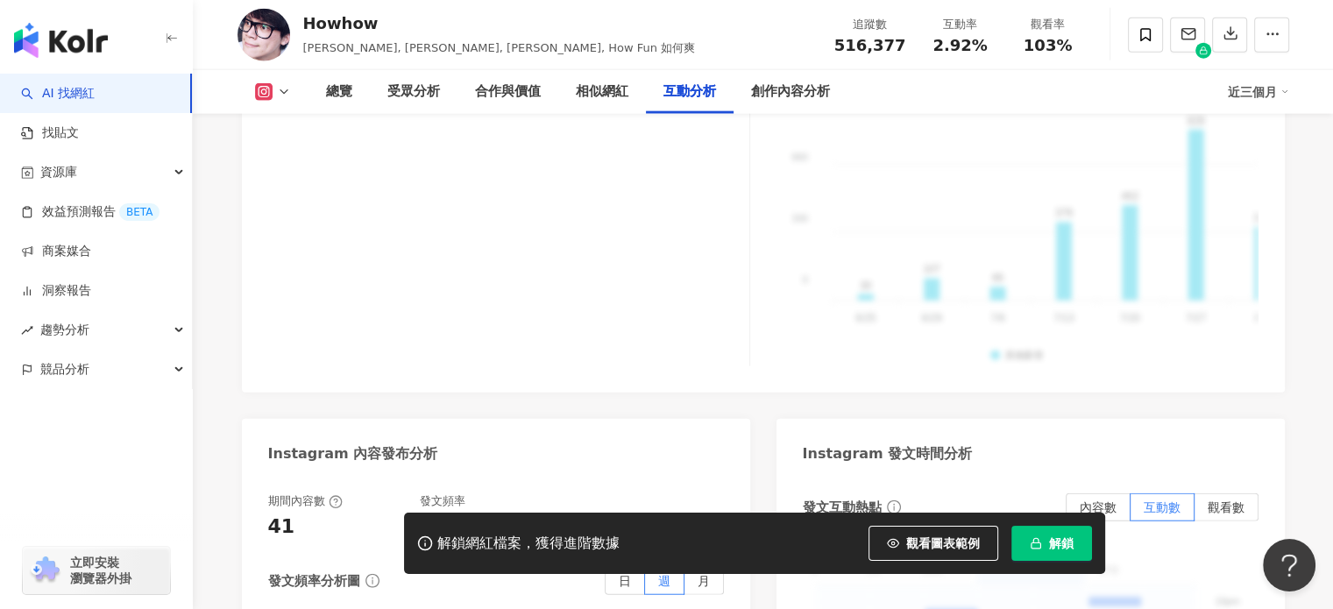
click at [266, 87] on rect at bounding box center [264, 92] width 14 height 13
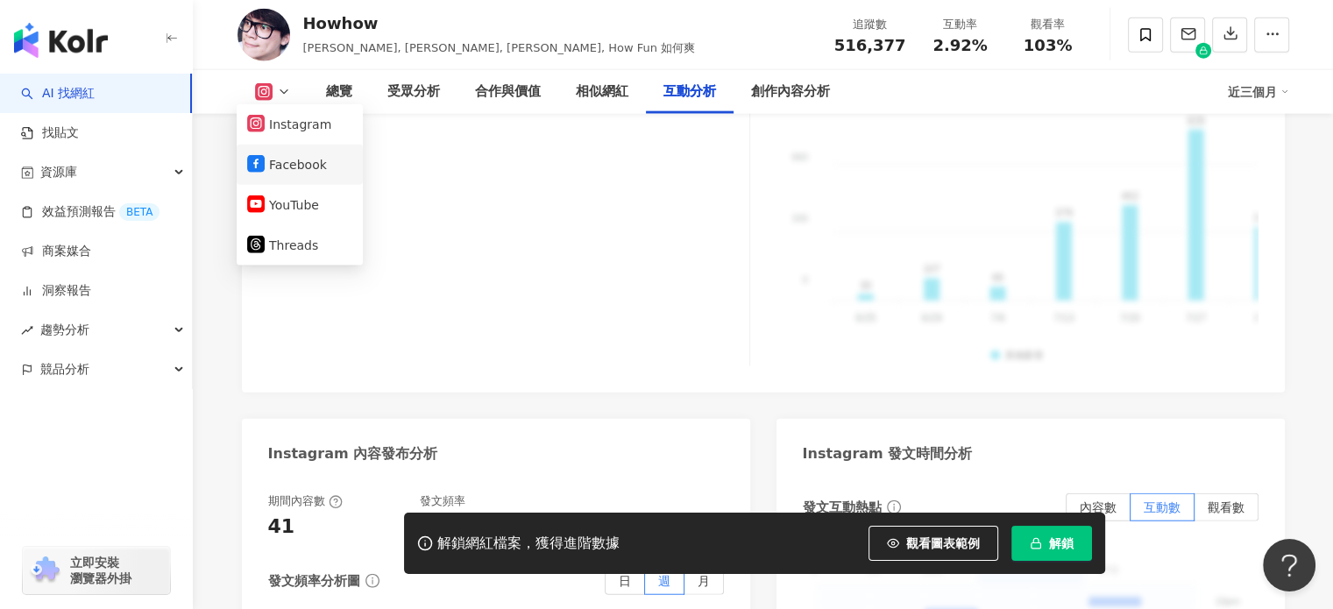
click at [264, 160] on icon at bounding box center [256, 164] width 18 height 18
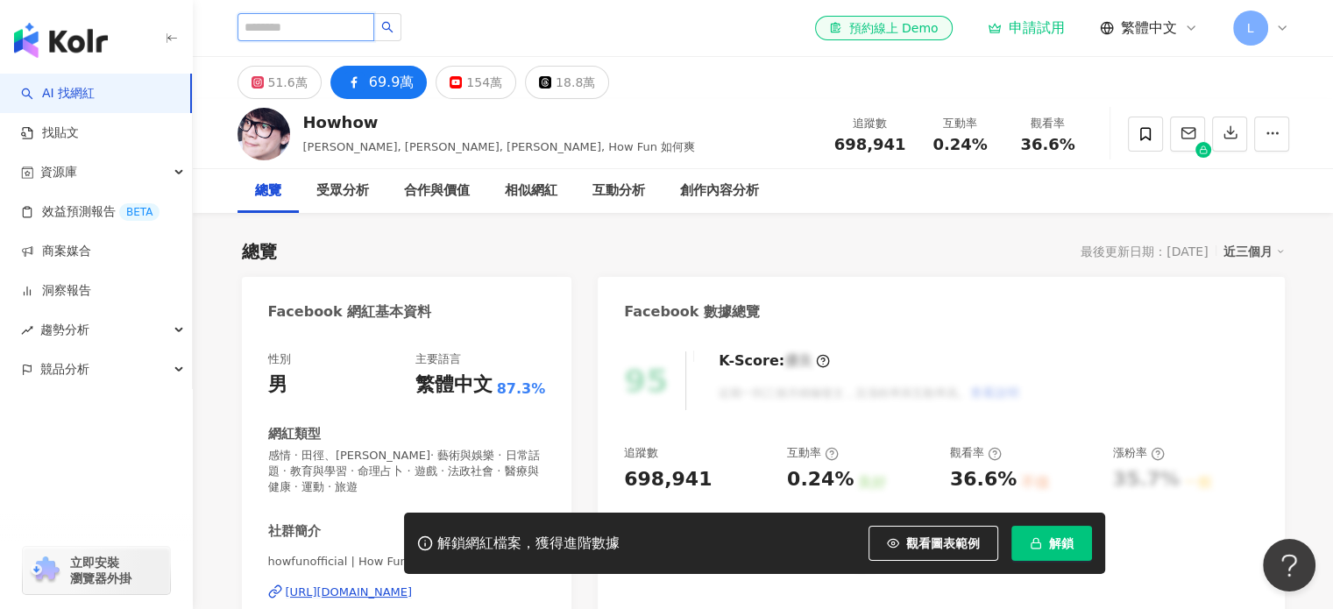
click at [301, 28] on input "search" at bounding box center [305, 27] width 137 height 28
type input "*"
type input "**"
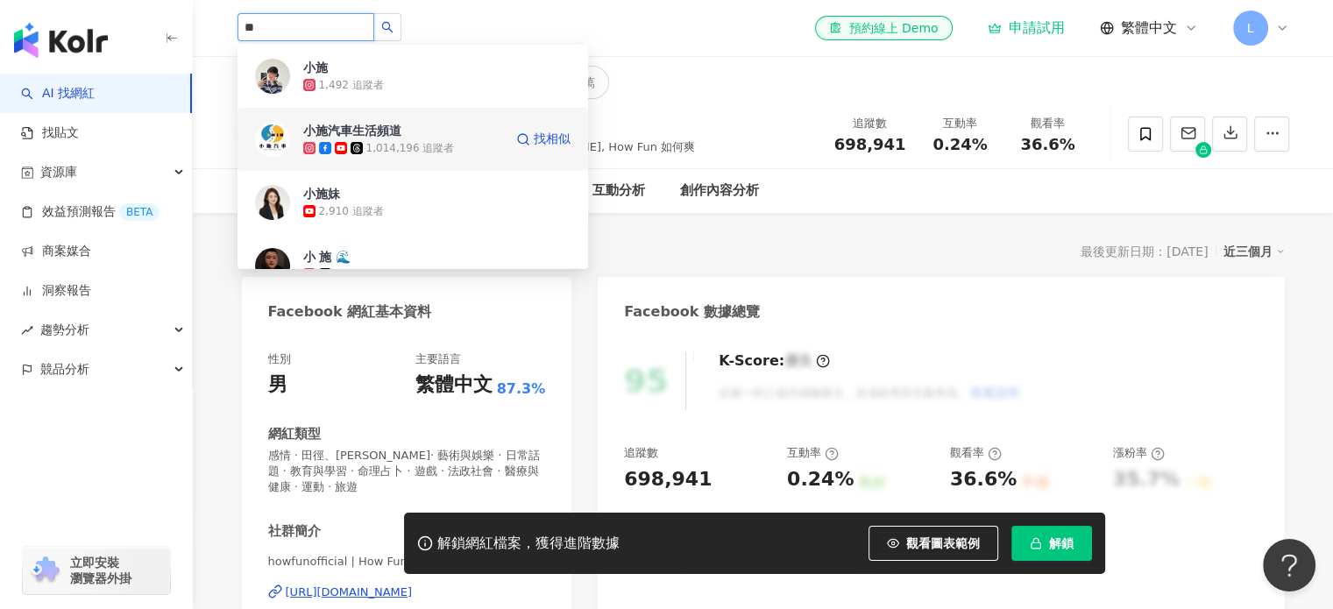
click at [471, 122] on div "小施汽車生活頻道 1,014,196 追蹤者" at bounding box center [403, 139] width 200 height 35
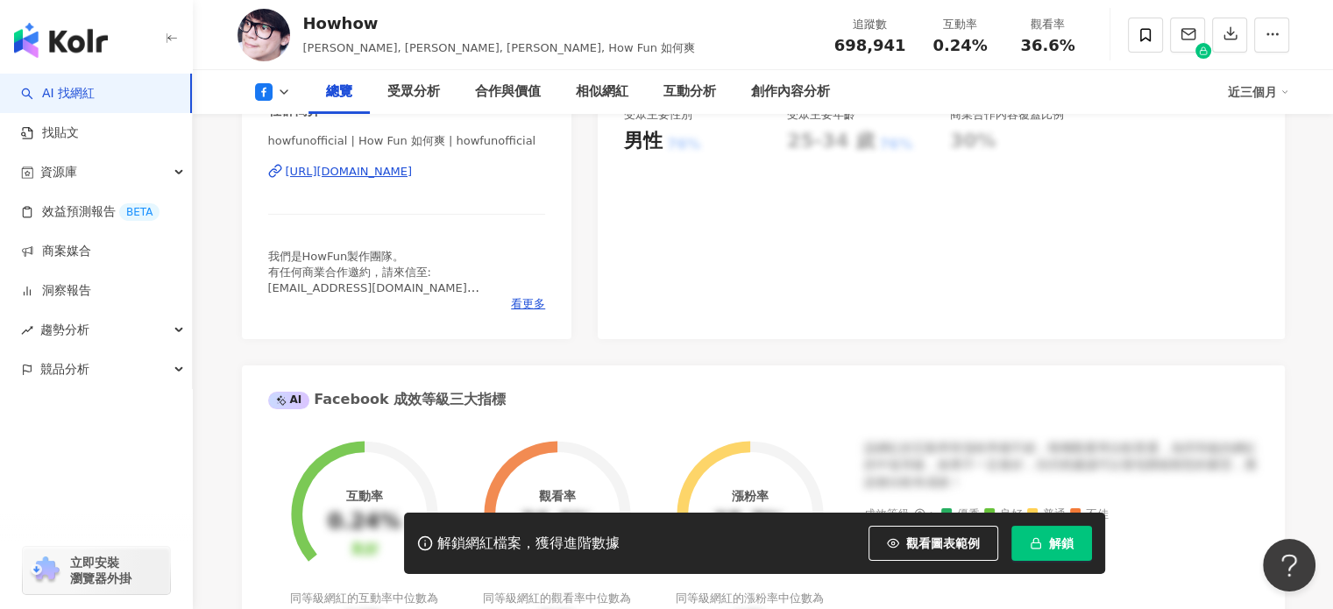
scroll to position [438, 0]
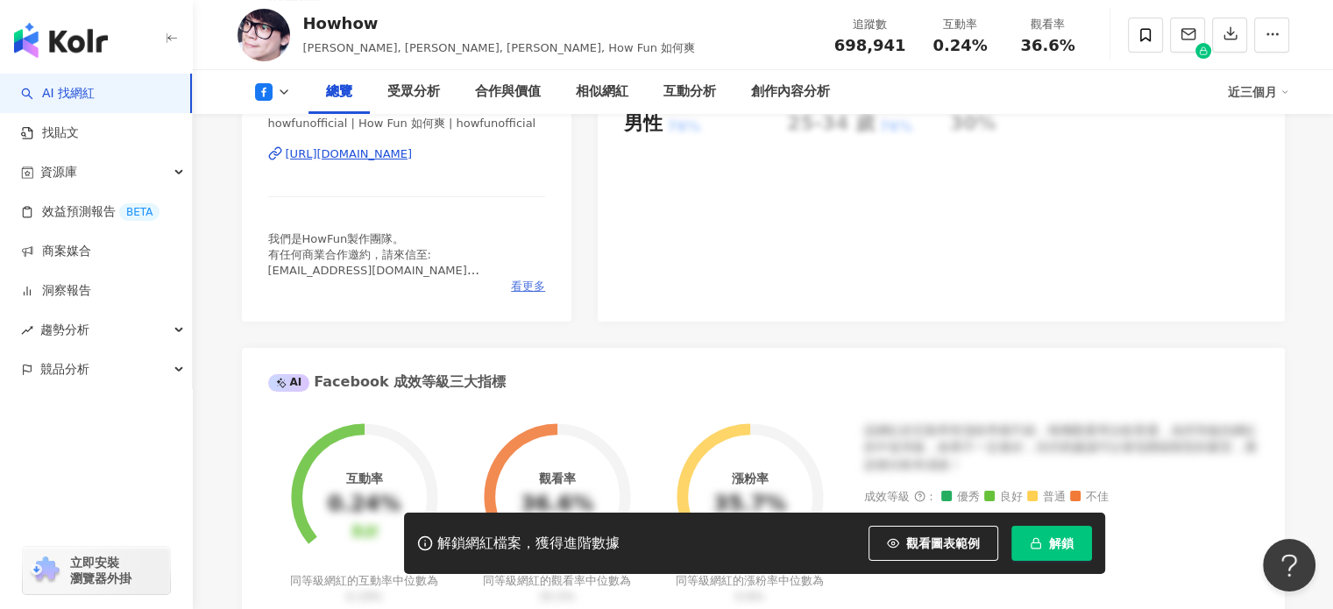
click at [533, 293] on span "看更多" at bounding box center [528, 287] width 34 height 16
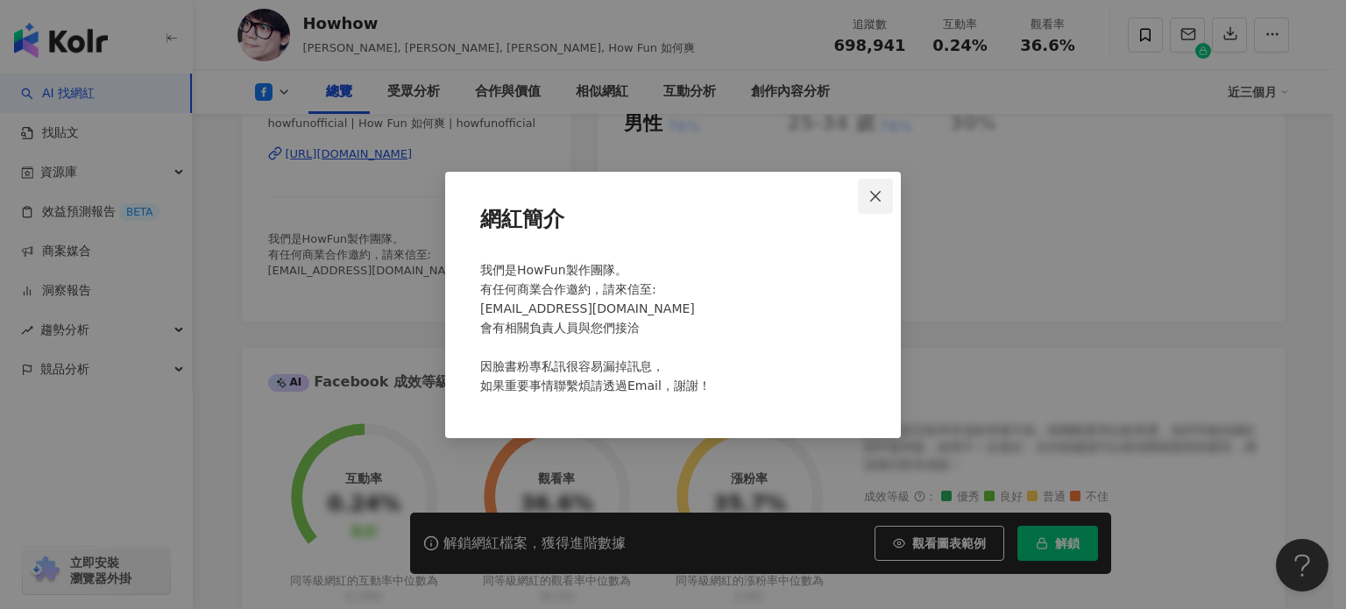
click at [873, 195] on icon "close" at bounding box center [875, 196] width 11 height 11
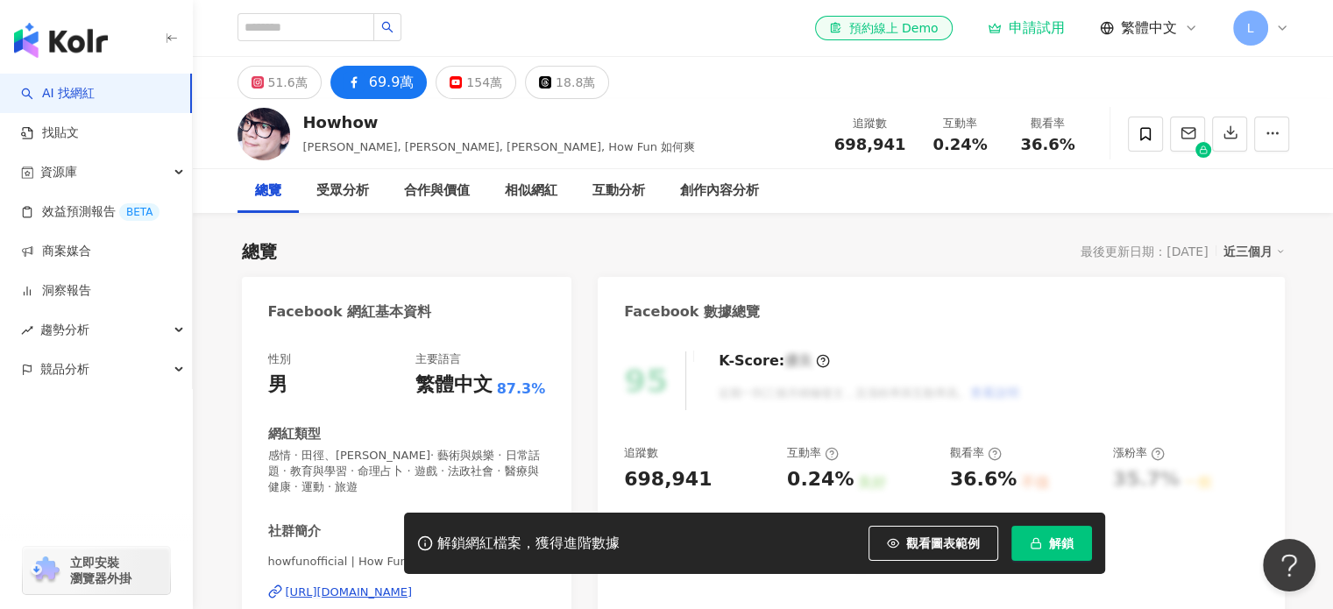
scroll to position [175, 0]
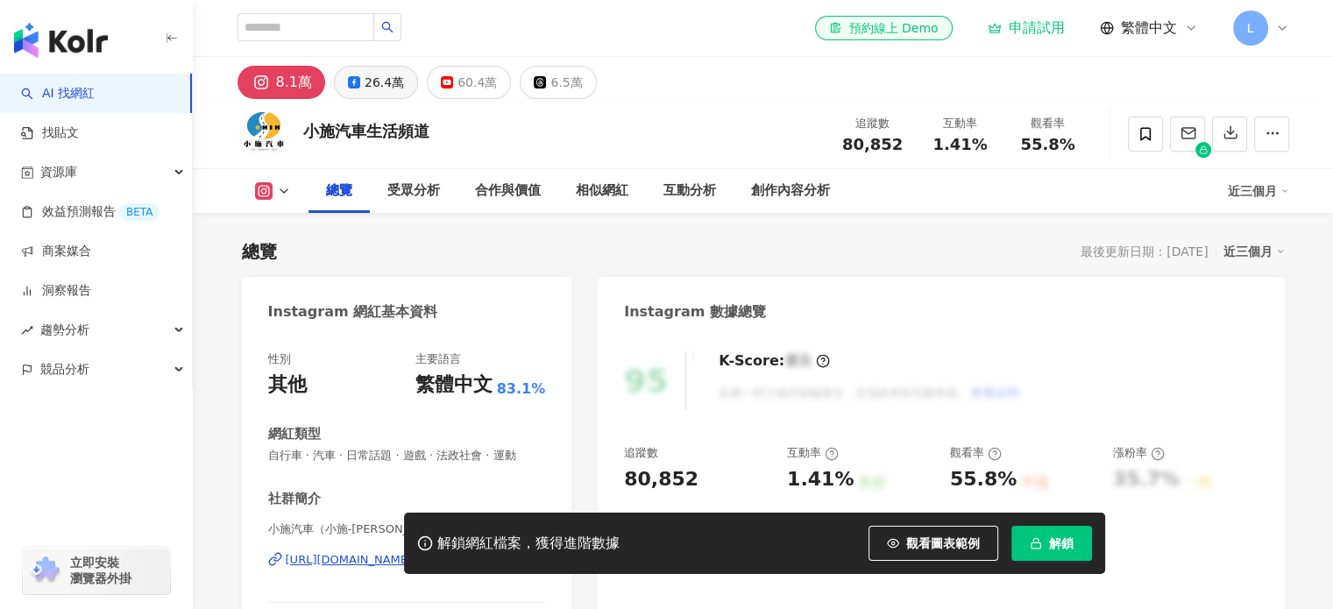
click at [385, 84] on div "26.4萬" at bounding box center [383, 82] width 39 height 25
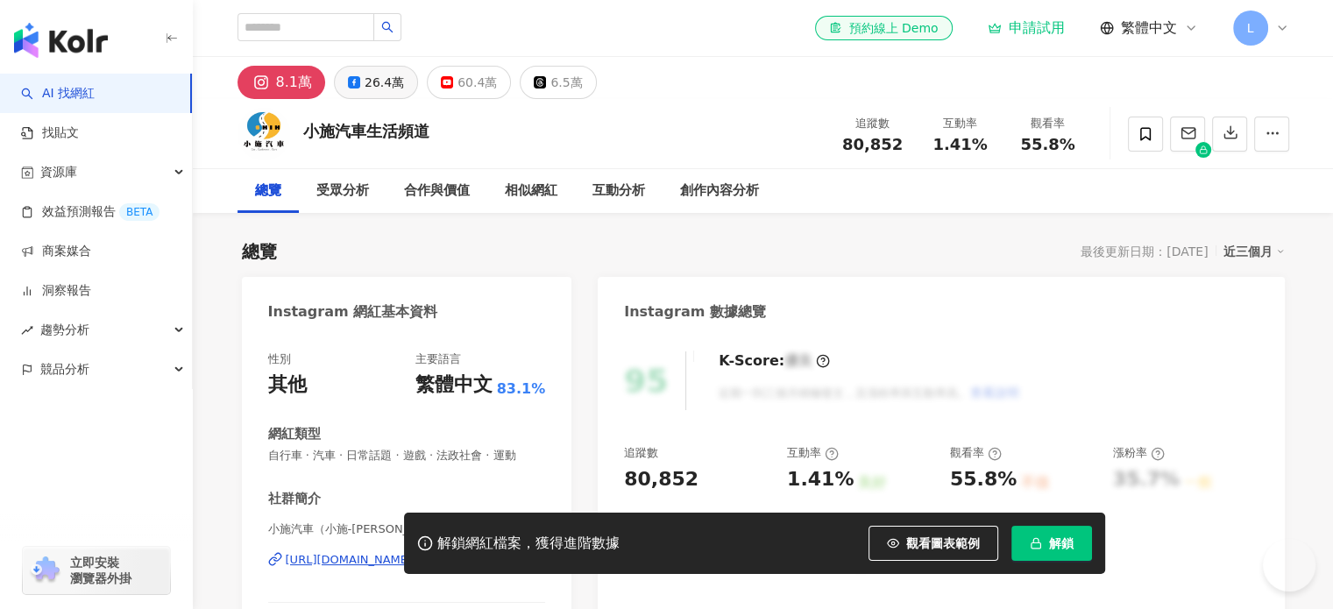
click at [356, 82] on button "26.4萬" at bounding box center [376, 82] width 84 height 33
click at [368, 85] on div "26.4萬" at bounding box center [383, 82] width 39 height 25
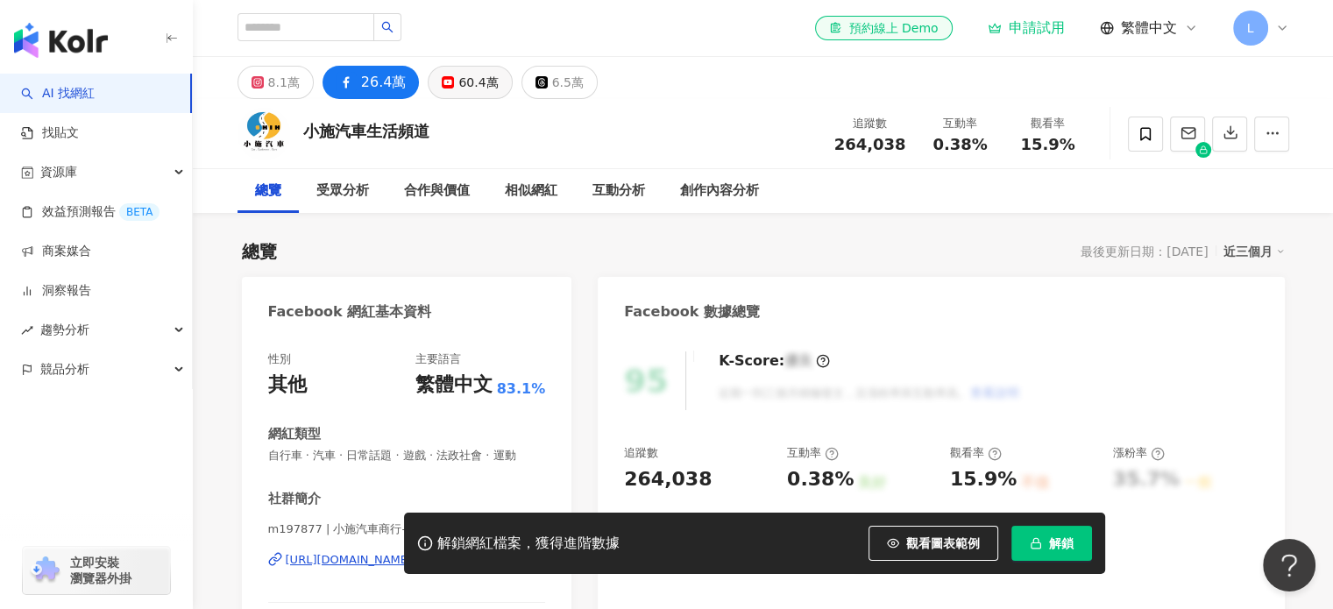
click at [485, 82] on div "60.4萬" at bounding box center [477, 82] width 39 height 25
click at [543, 188] on div "相似網紅" at bounding box center [531, 190] width 53 height 21
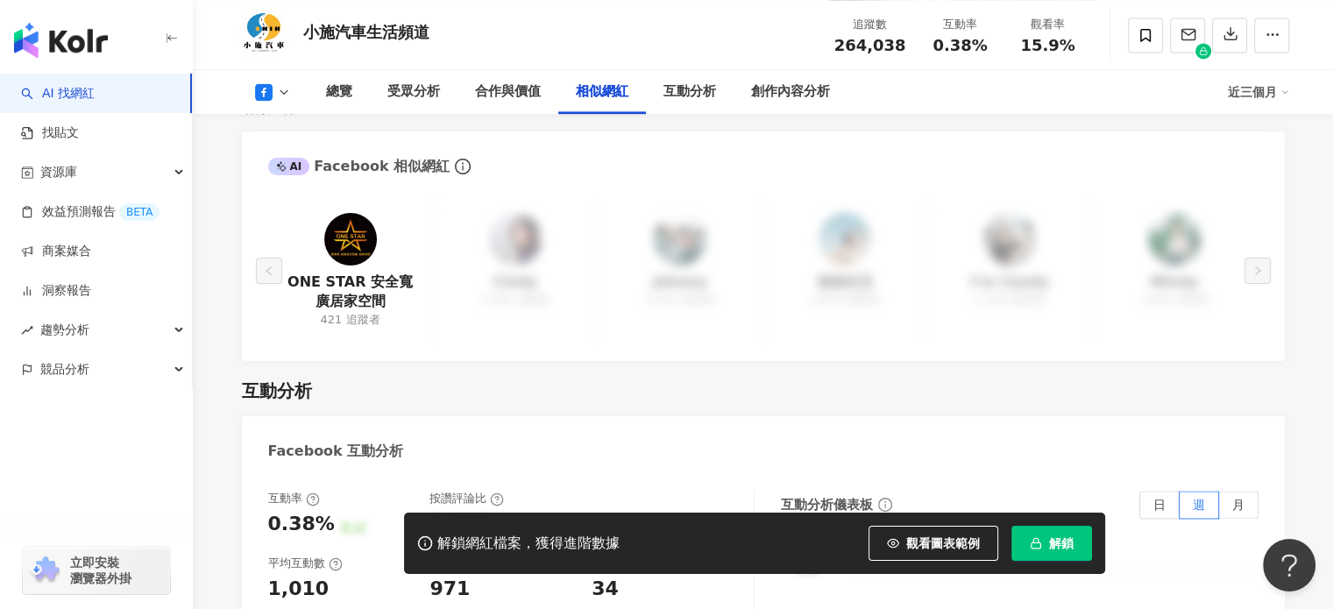
scroll to position [2527, 0]
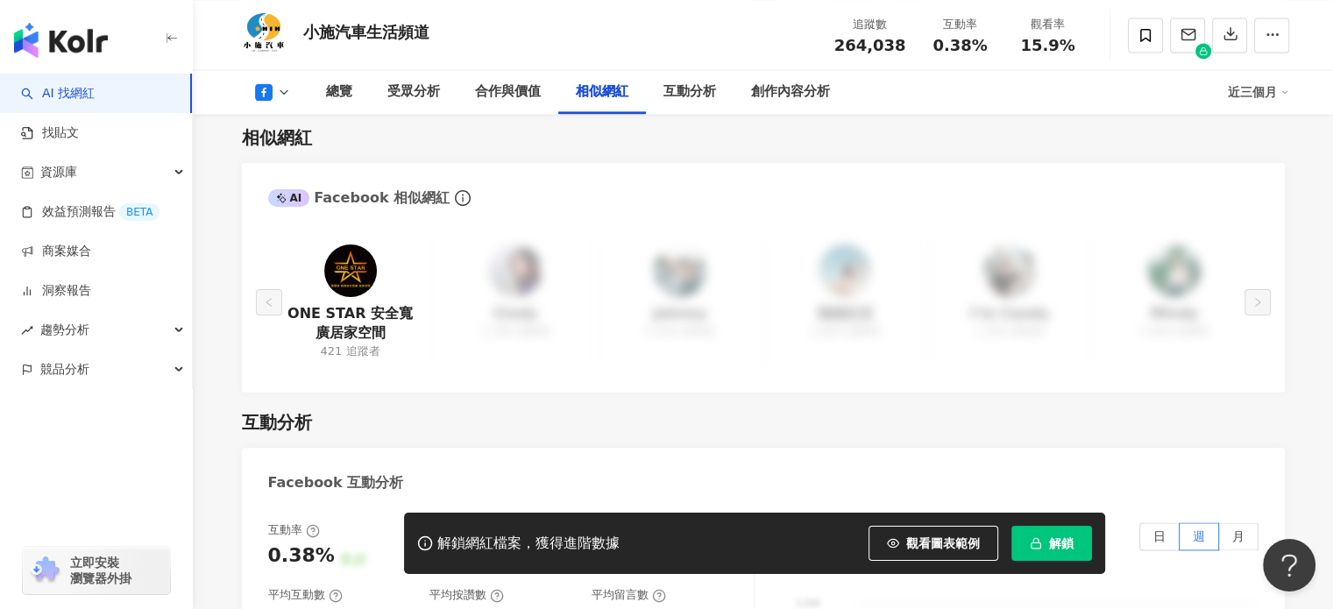
click at [533, 255] on div "ONE STAR 安全寬廣居家空間 421 追蹤者 Cindy 1,300 追蹤者 Johnny 5,300 追蹤者 強強生活 2,800 追蹤者 I’m C…" at bounding box center [763, 301] width 990 height 129
click at [664, 252] on div "ONE STAR 安全寬廣居家空間 421 追蹤者 Cindy 1,300 追蹤者 Johnny 5,300 追蹤者 強強生活 2,800 追蹤者 I’m C…" at bounding box center [763, 301] width 990 height 129
click at [1269, 272] on div "ONE STAR 安全寬廣居家空間 421 追蹤者 Cindy 1,300 追蹤者 Johnny 5,300 追蹤者 強強生活 2,800 追蹤者 I’m C…" at bounding box center [763, 306] width 1043 height 173
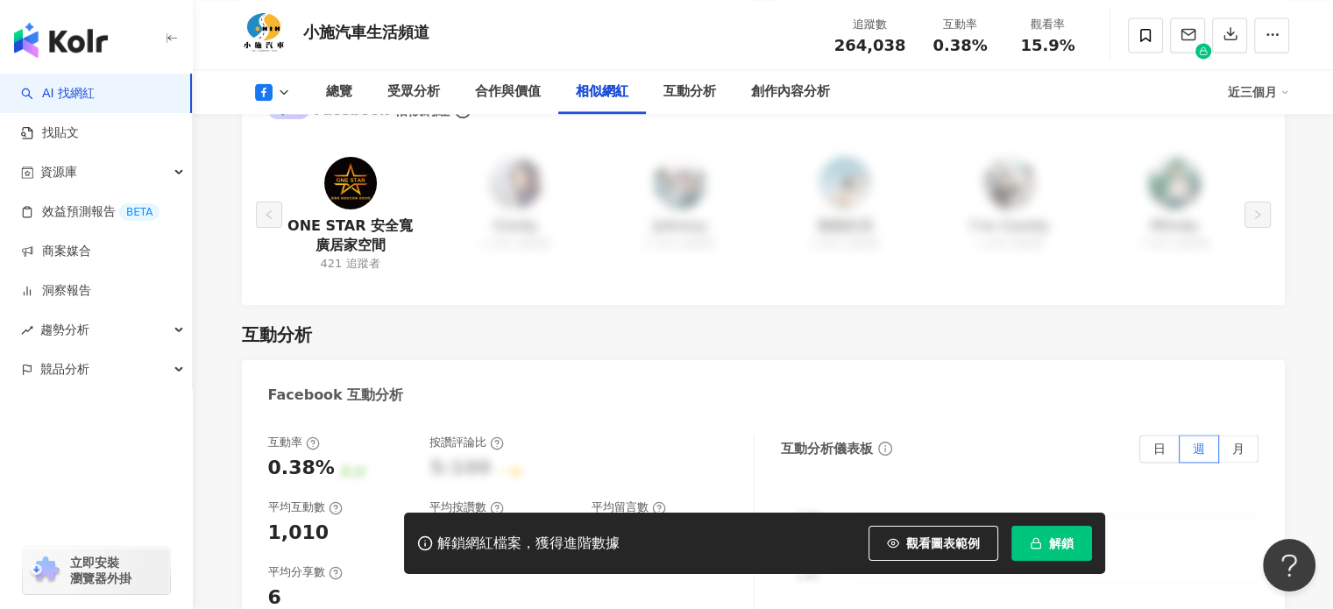
scroll to position [2702, 0]
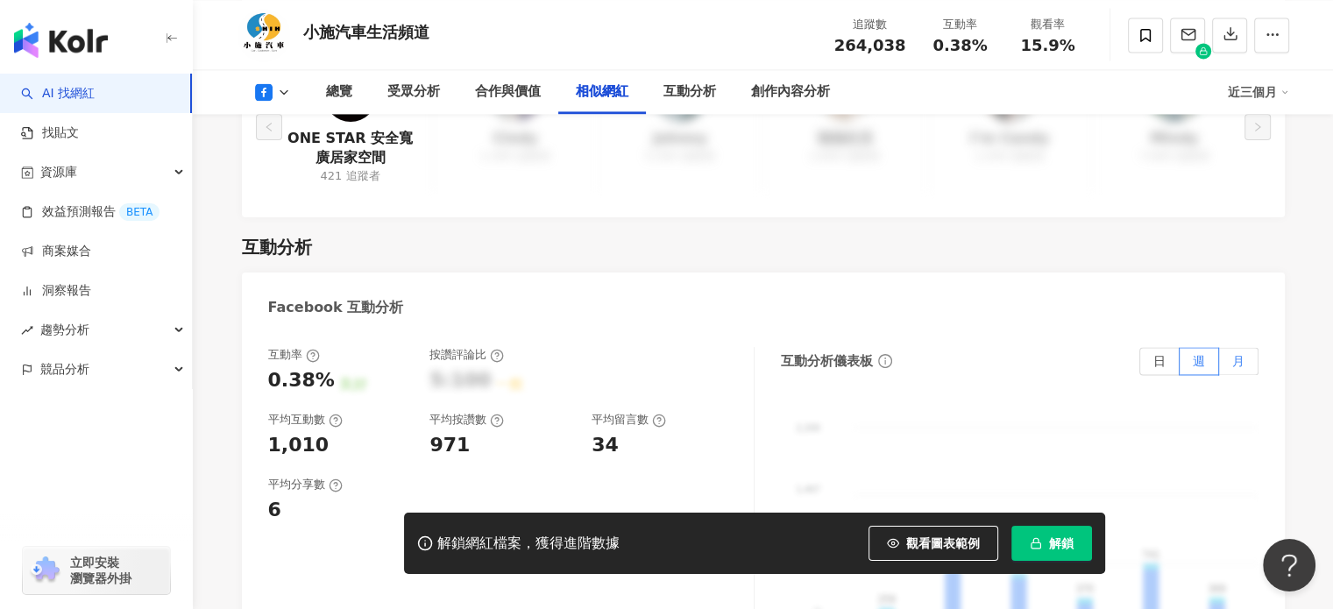
click at [1229, 347] on label "月" at bounding box center [1238, 361] width 39 height 28
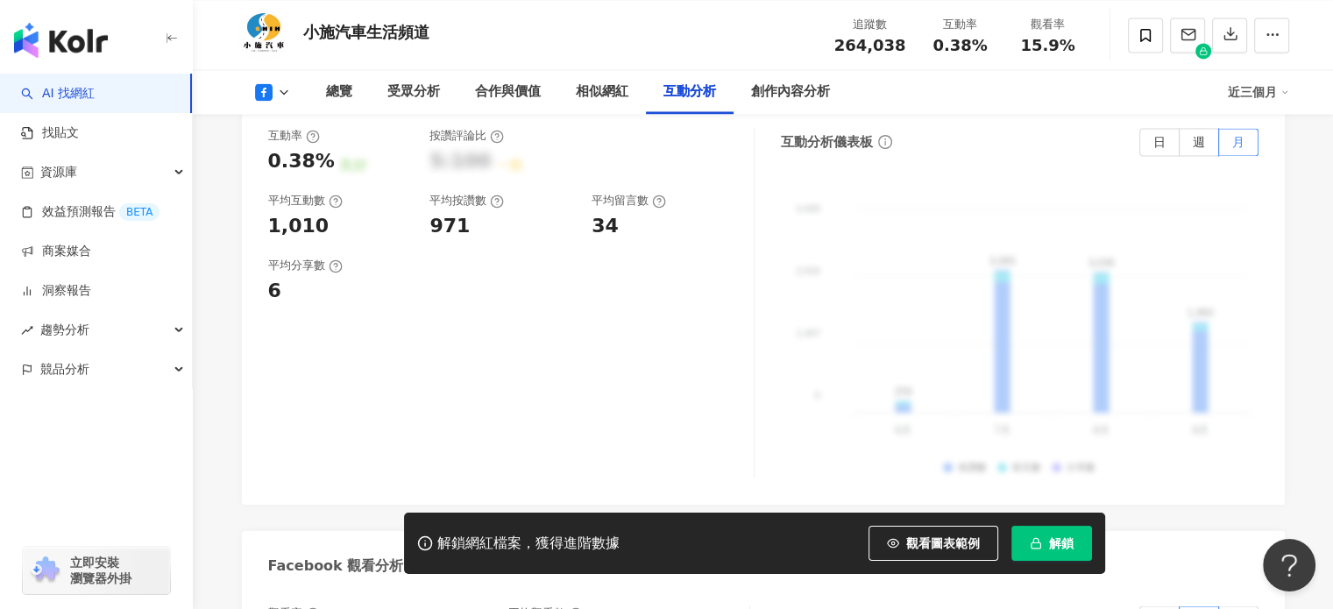
scroll to position [2789, 0]
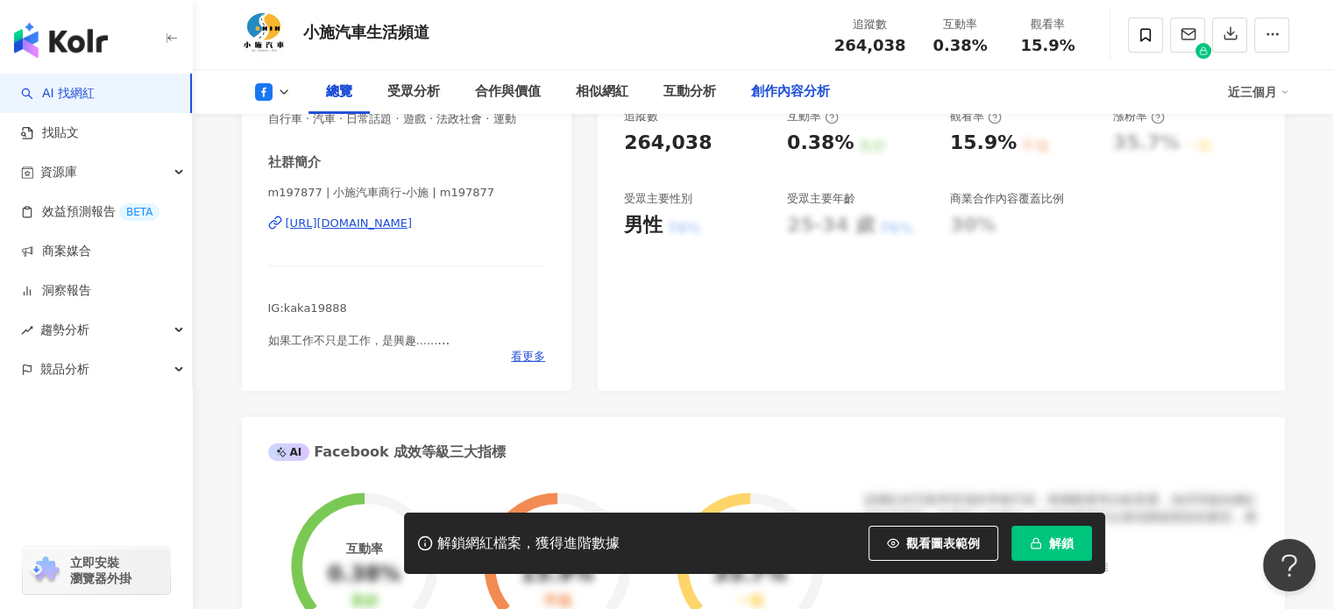
click at [803, 90] on div "創作內容分析" at bounding box center [790, 91] width 79 height 21
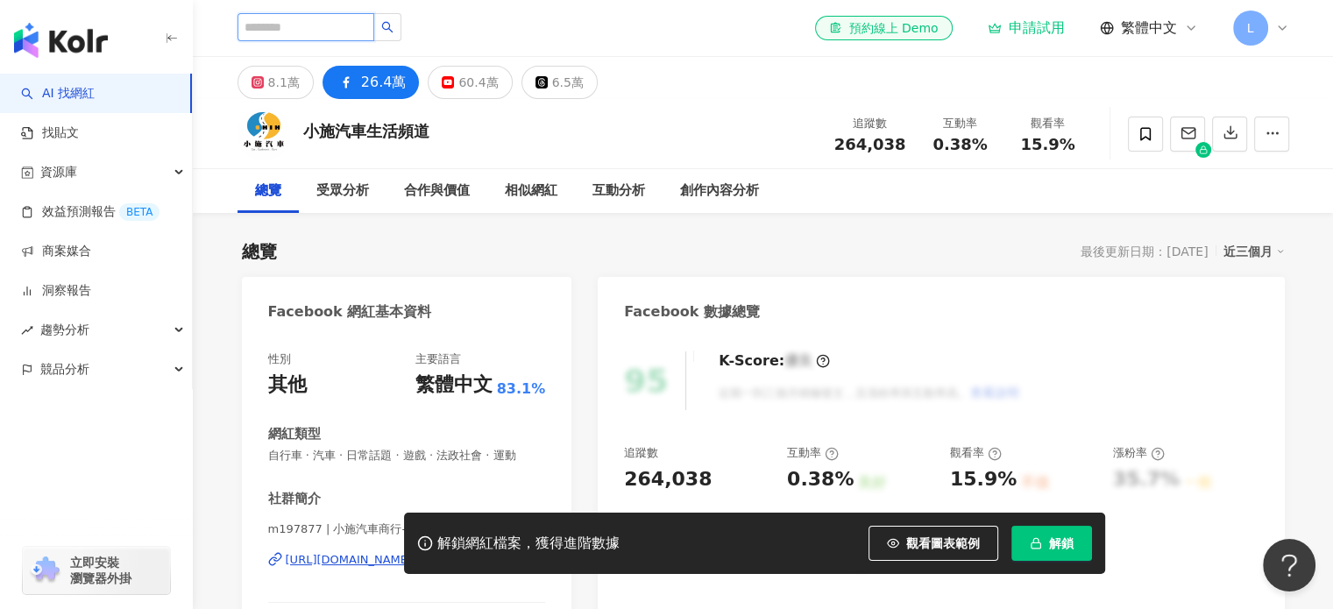
click at [357, 20] on input "search" at bounding box center [305, 27] width 137 height 28
paste input "***"
type input "***"
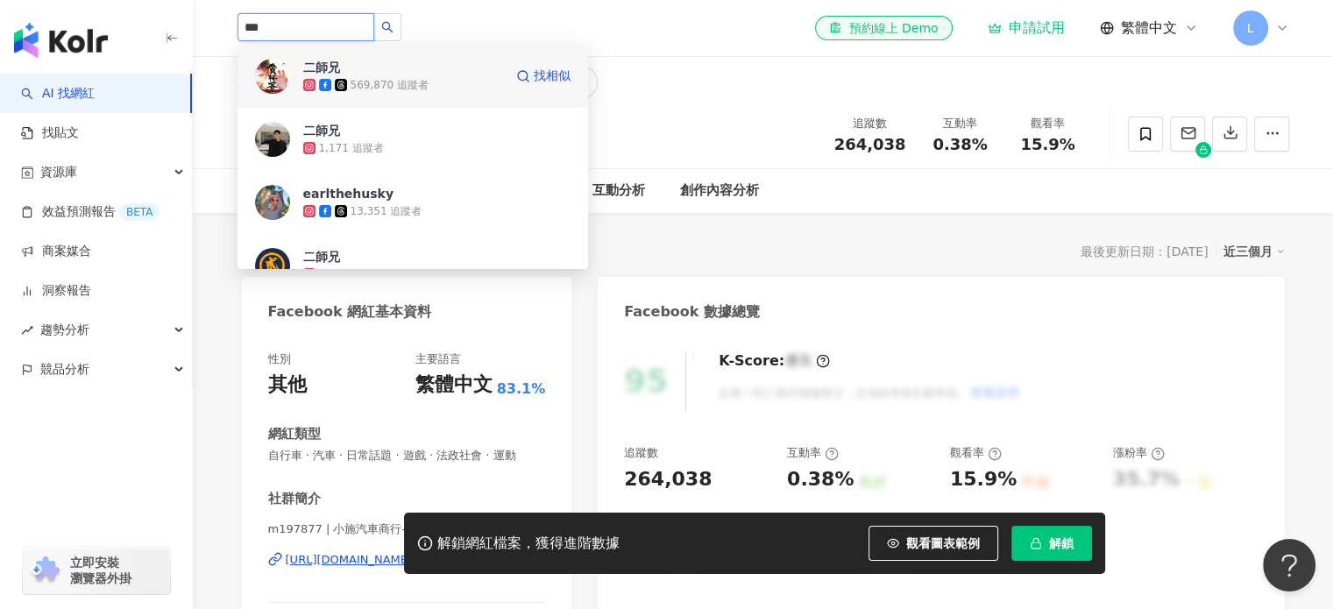
click at [407, 95] on div "二師兄 569,870 追蹤者 找相似" at bounding box center [412, 76] width 350 height 63
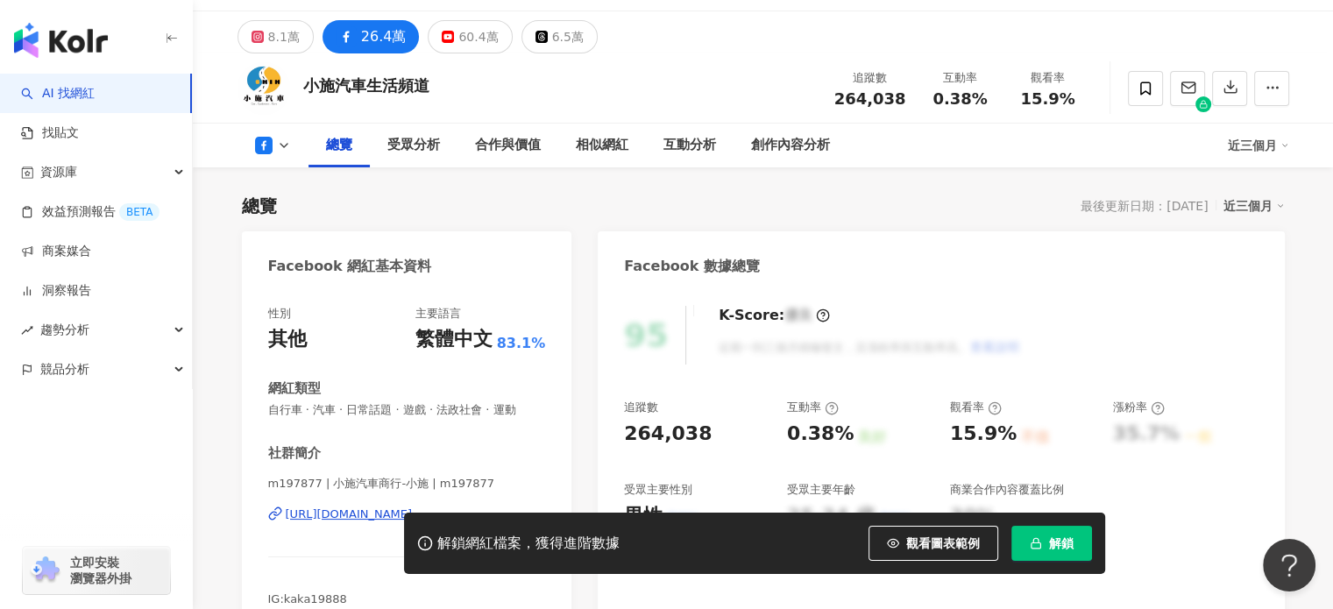
scroll to position [350, 0]
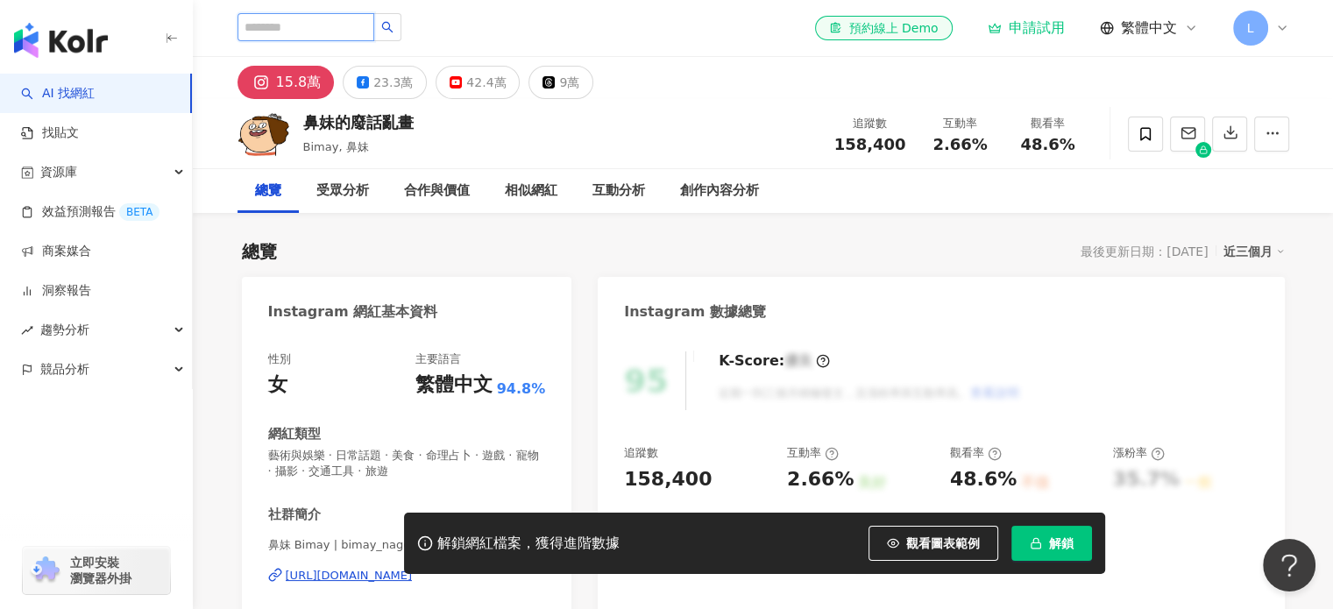
click at [374, 30] on input "search" at bounding box center [305, 27] width 137 height 28
type input "**"
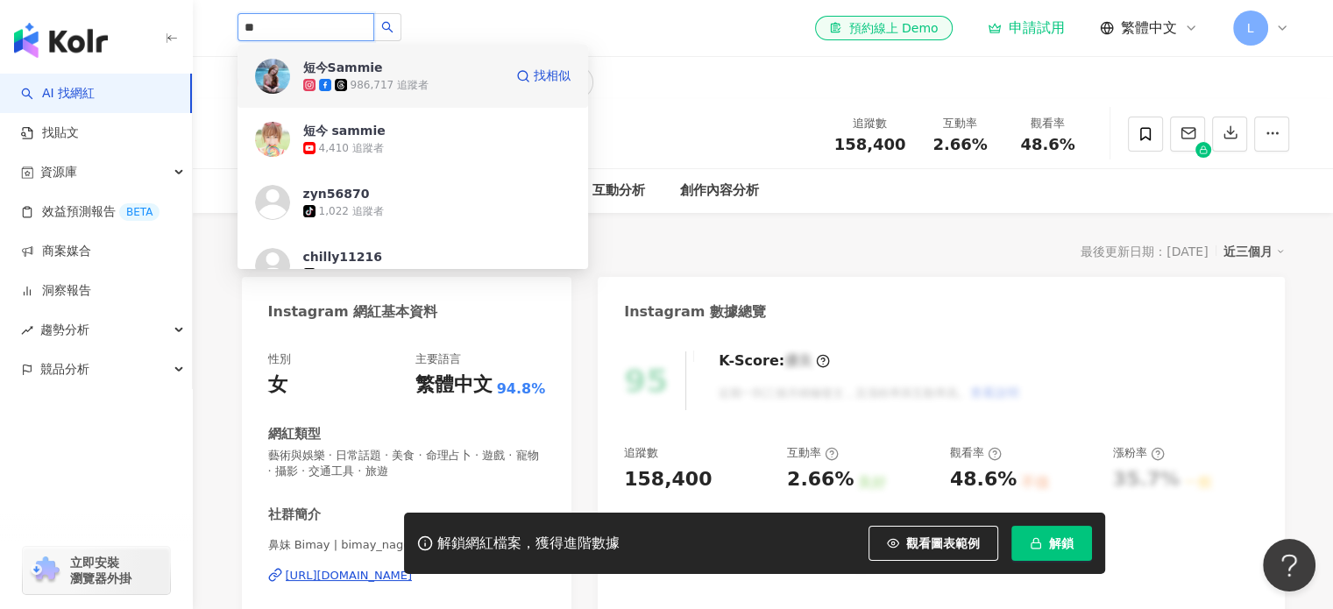
click at [399, 79] on div "986,717 追蹤者" at bounding box center [389, 85] width 78 height 15
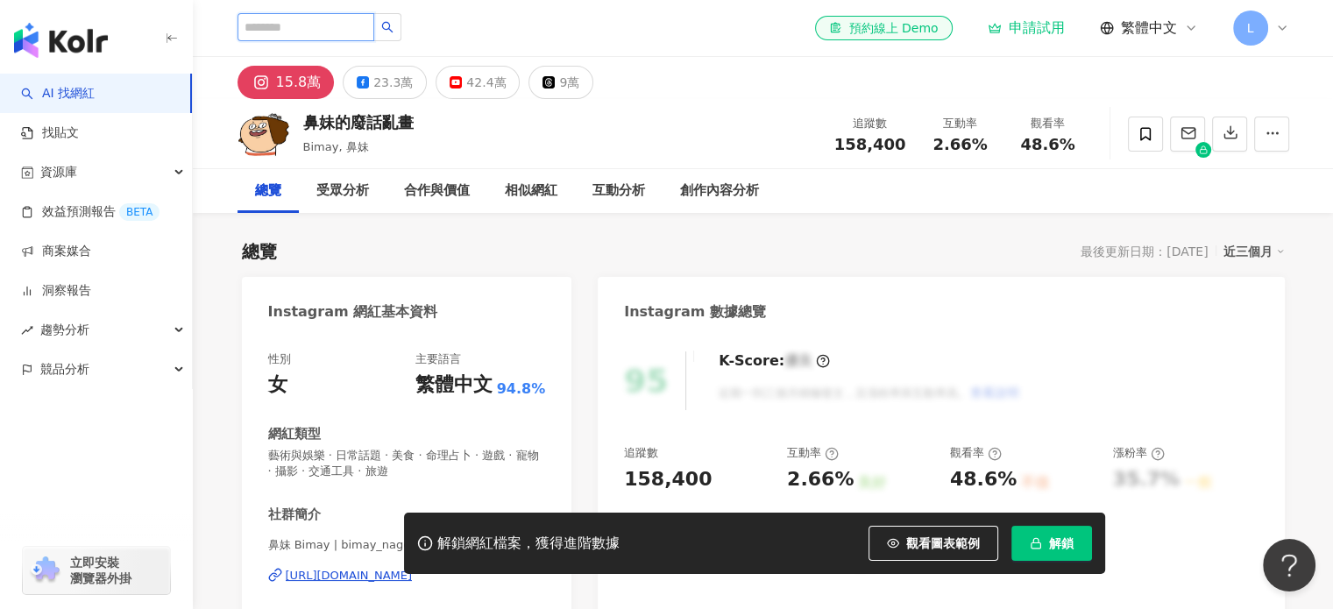
click at [338, 31] on input "search" at bounding box center [305, 27] width 137 height 28
type input "***"
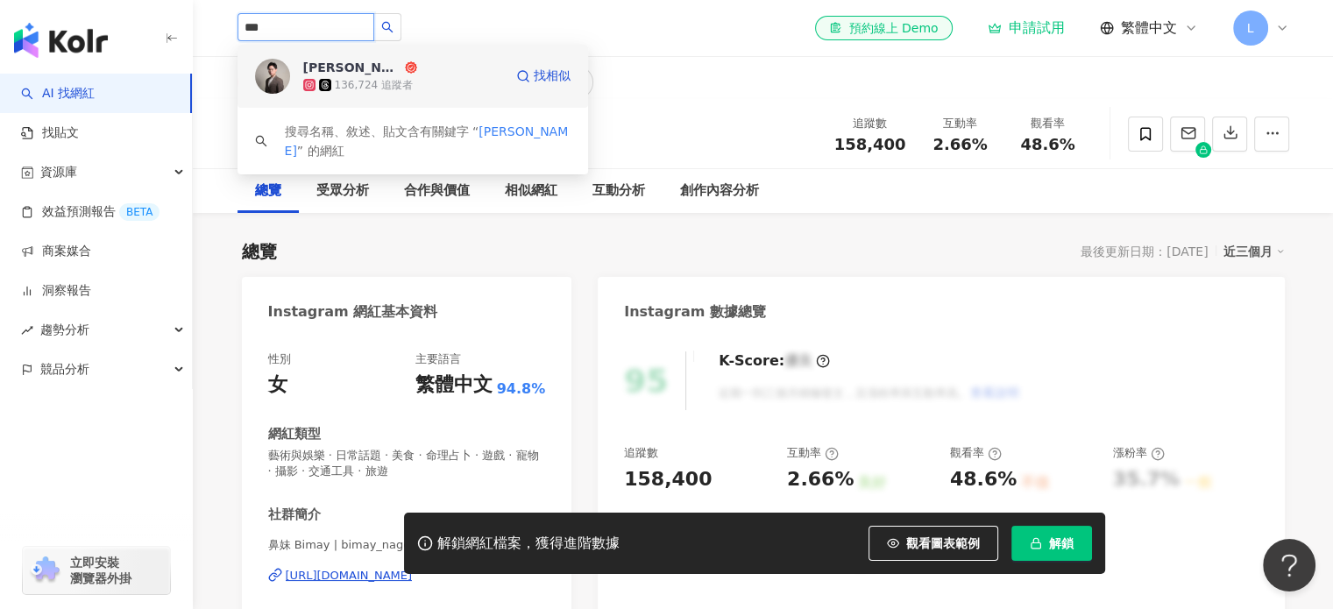
click at [375, 83] on div "136,724 追蹤者" at bounding box center [374, 85] width 78 height 15
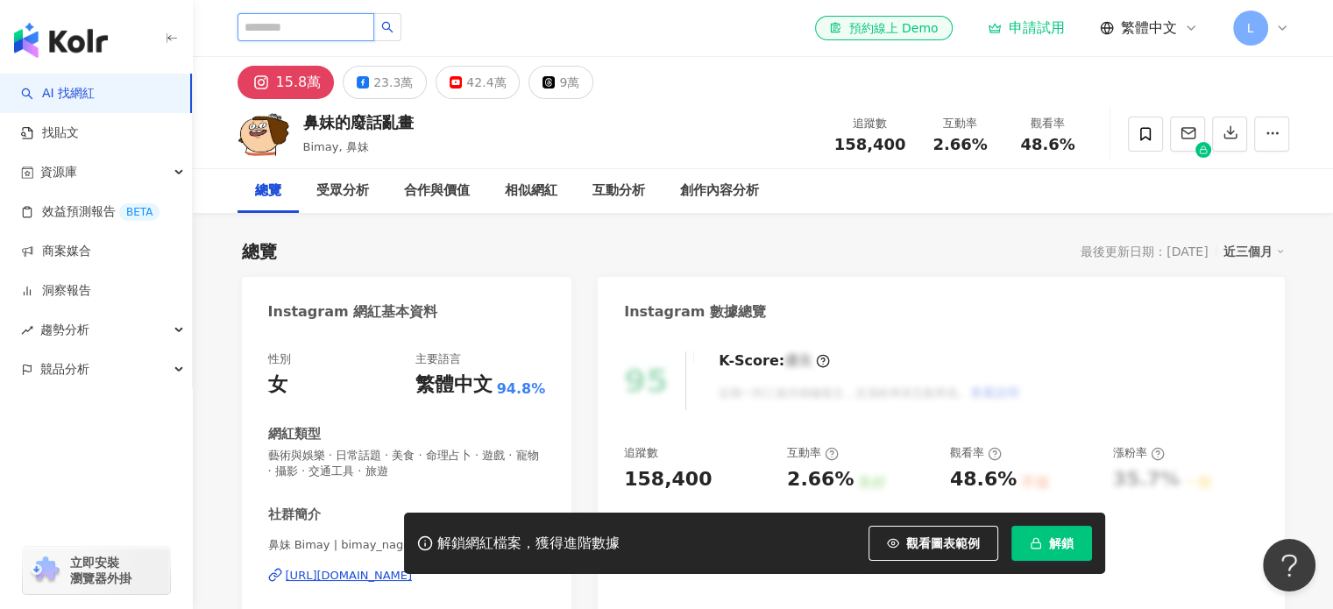
click at [330, 33] on input "search" at bounding box center [305, 27] width 137 height 28
paste input "*********"
type input "*********"
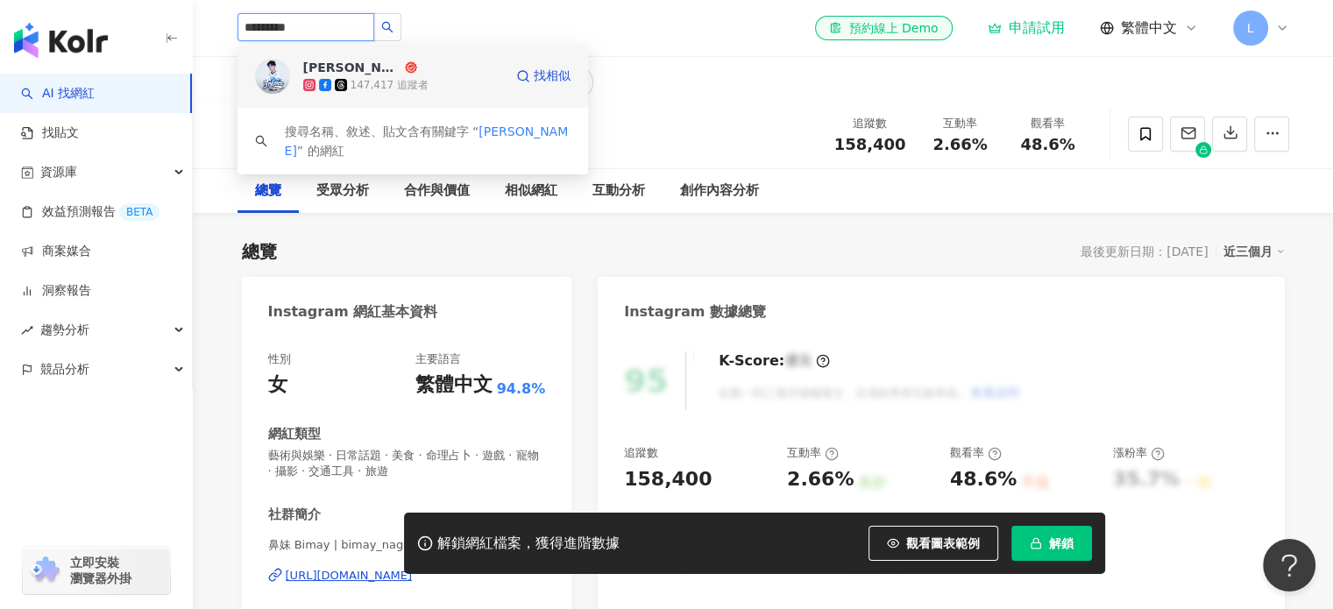
click at [418, 89] on div "147,417 追蹤者" at bounding box center [389, 85] width 78 height 15
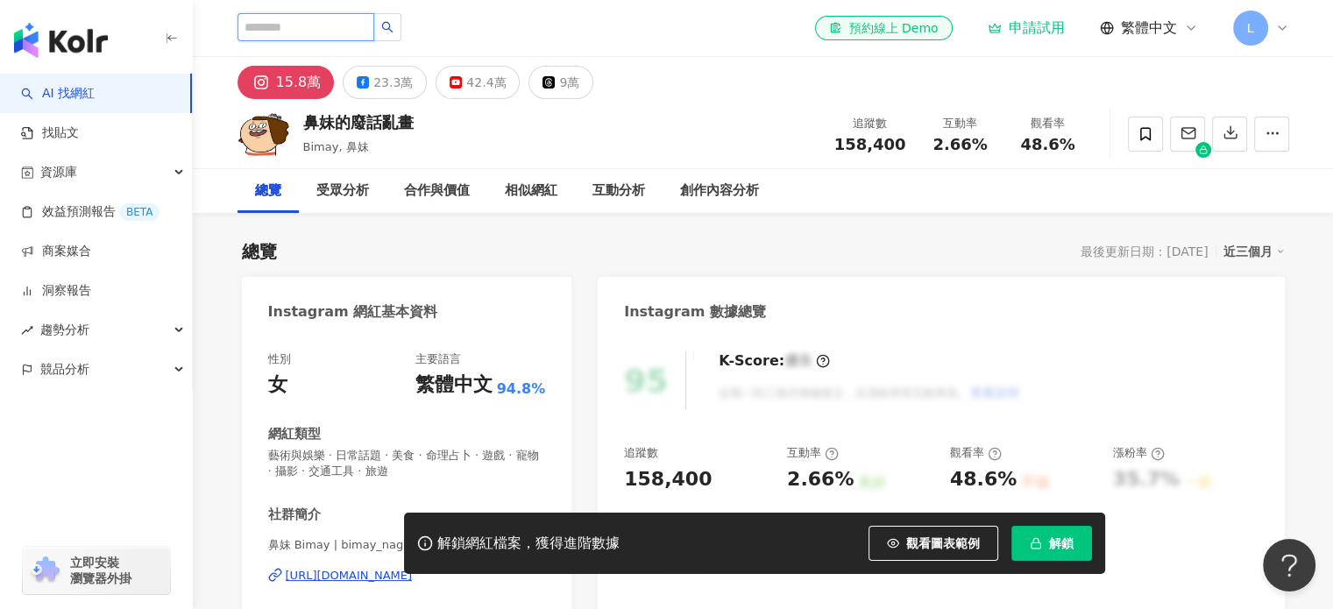
click at [307, 22] on input "search" at bounding box center [305, 27] width 137 height 28
type input "*"
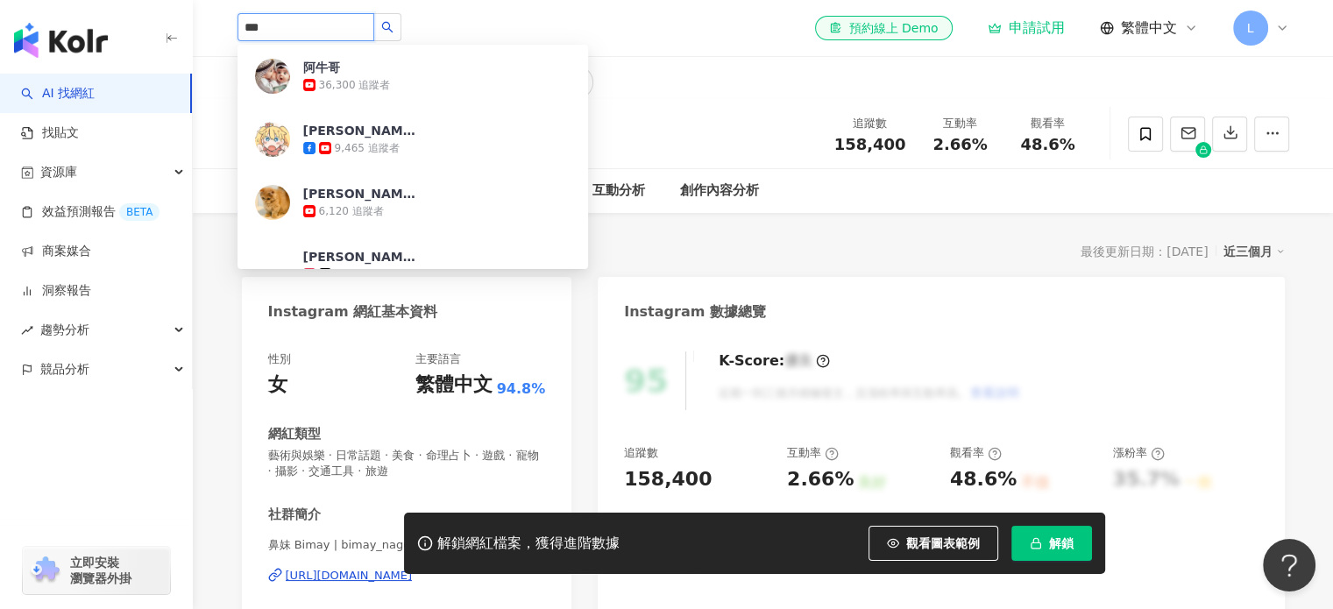
type input "**"
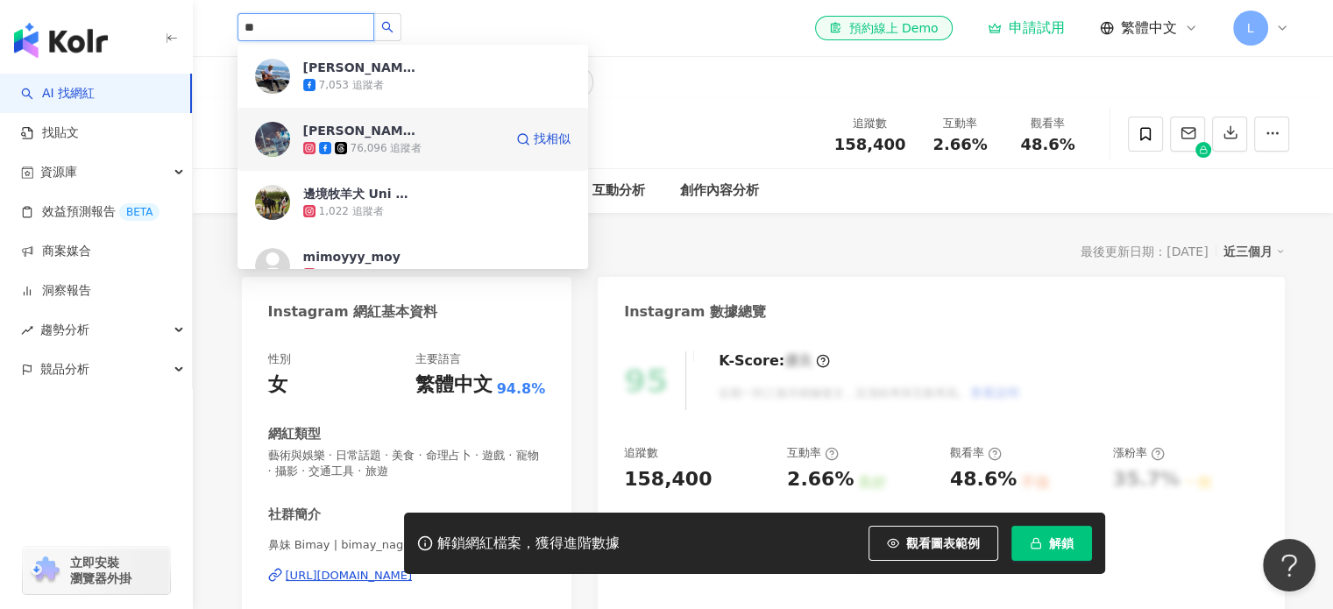
click at [389, 129] on span "Anu阿努" at bounding box center [360, 131] width 114 height 18
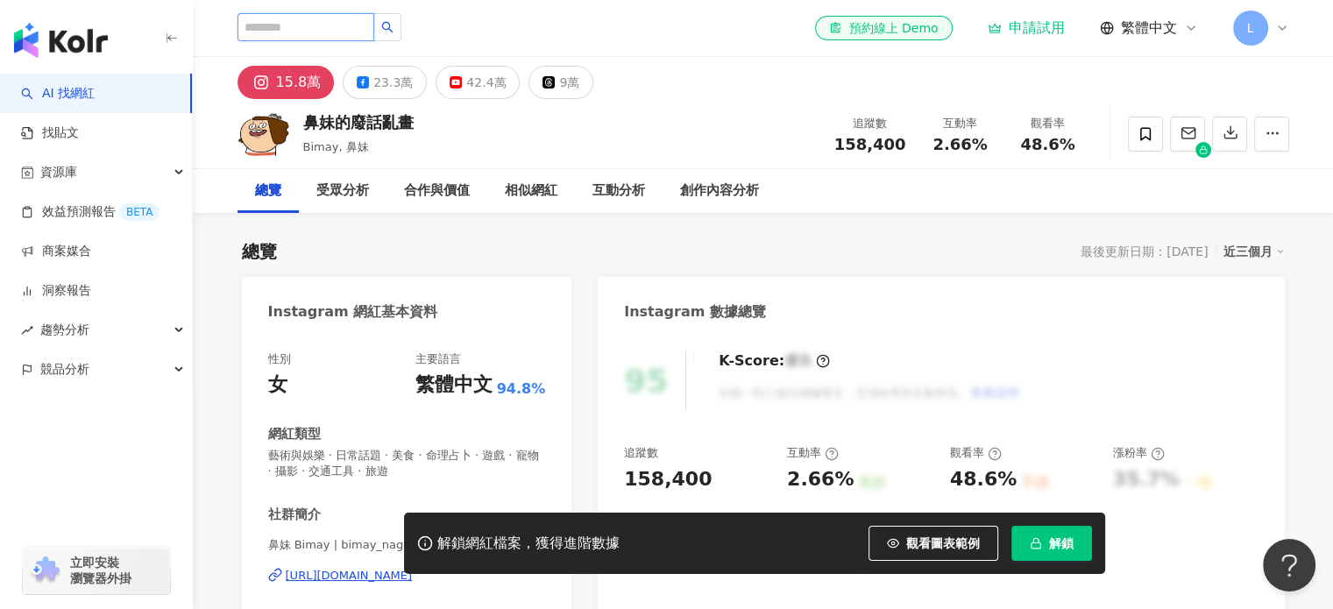
click at [303, 39] on input "search" at bounding box center [305, 27] width 137 height 28
click at [311, 30] on input "search" at bounding box center [305, 27] width 137 height 28
paste input "********"
type input "********"
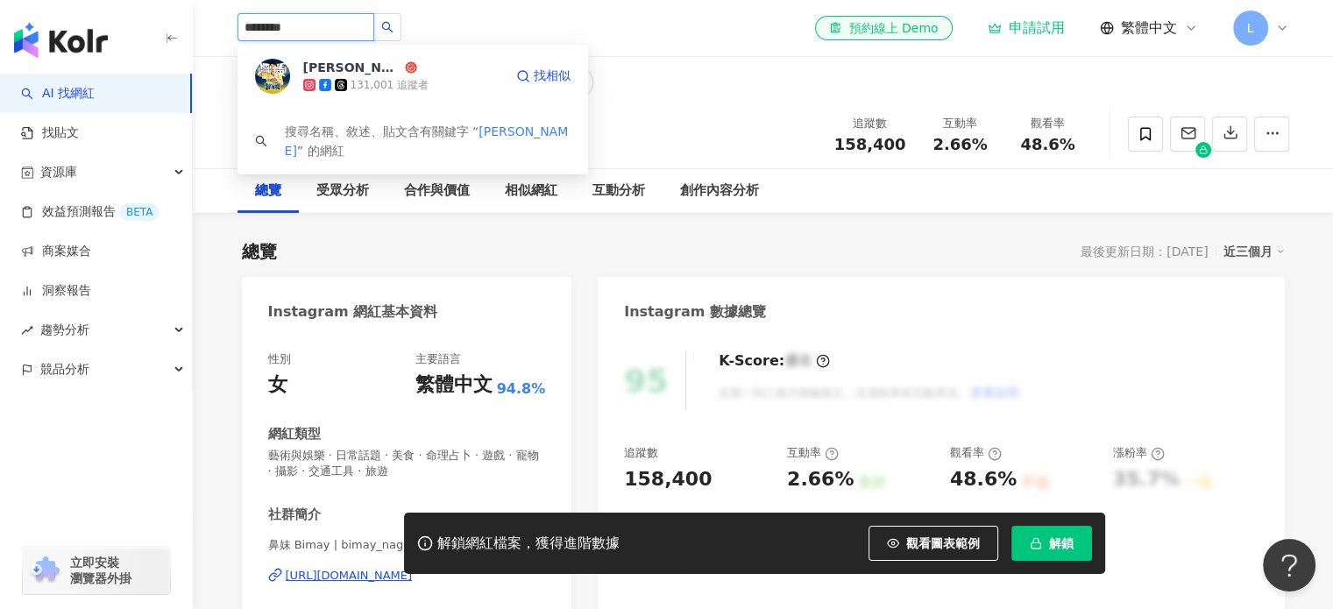
click at [417, 83] on div "131,001 追蹤者" at bounding box center [389, 85] width 78 height 15
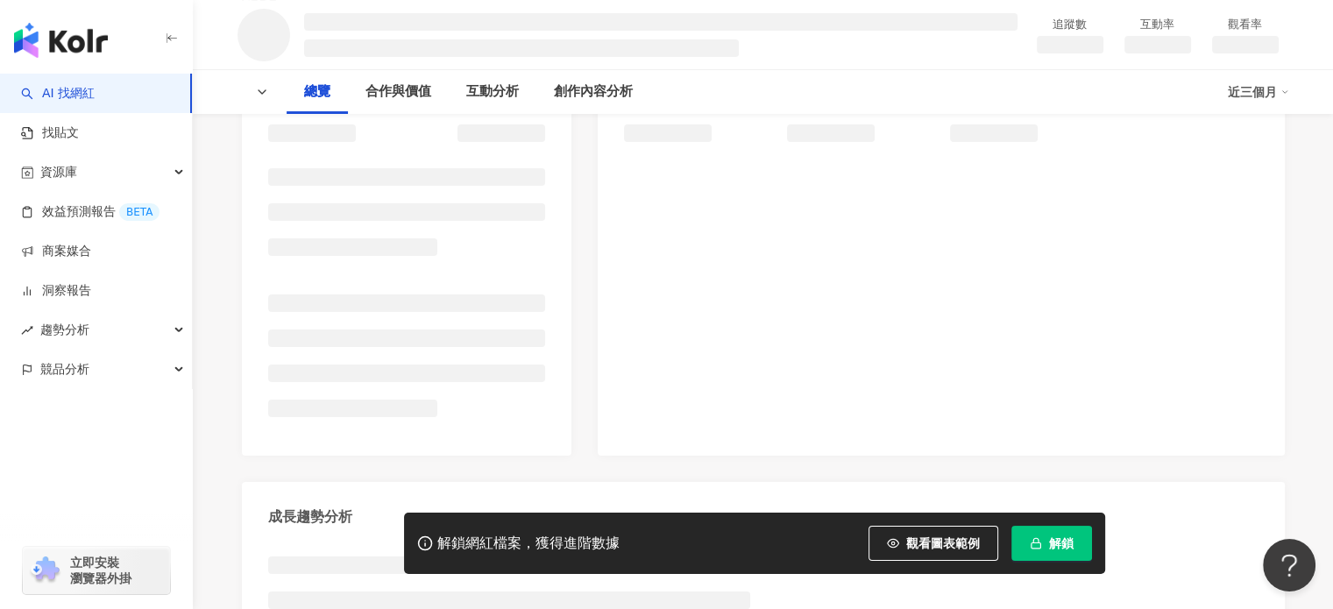
scroll to position [263, 0]
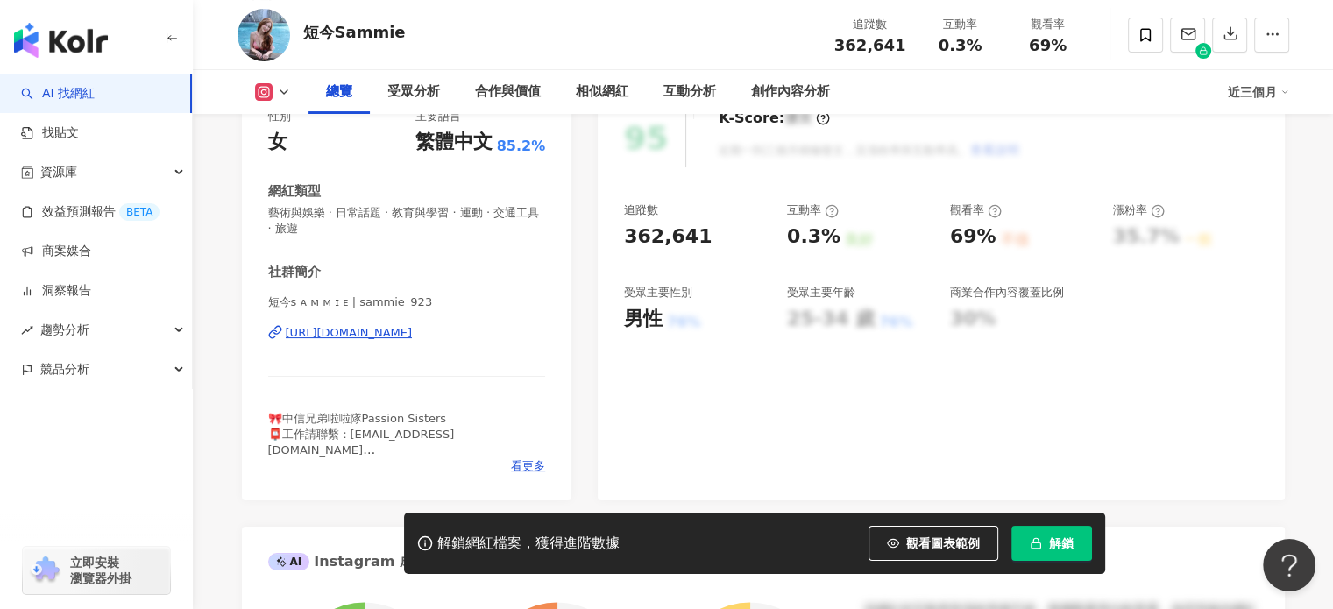
scroll to position [263, 0]
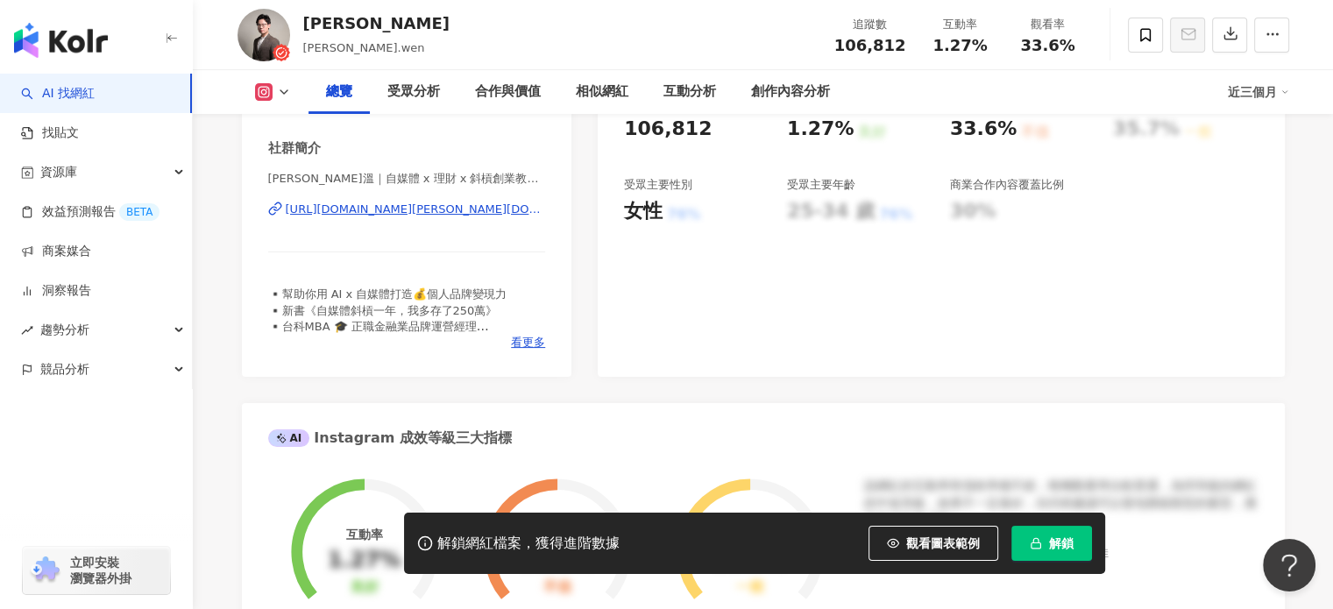
scroll to position [263, 0]
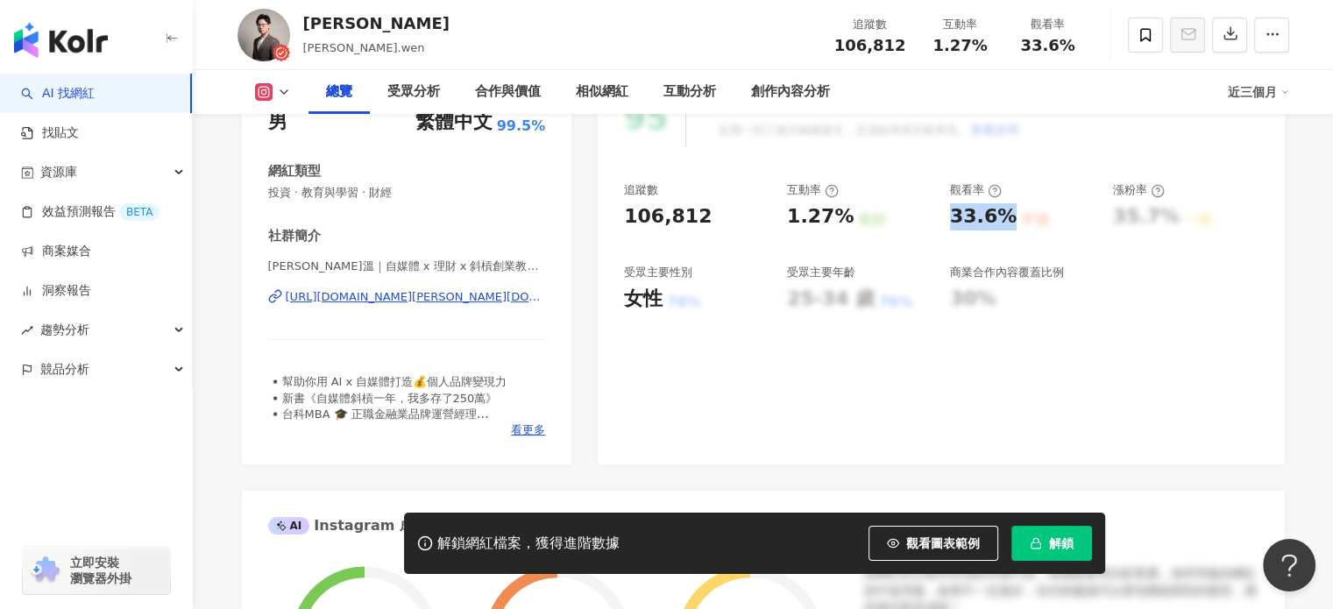
drag, startPoint x: 1005, startPoint y: 217, endPoint x: 951, endPoint y: 217, distance: 54.3
click at [951, 217] on div "33.6%" at bounding box center [983, 216] width 67 height 27
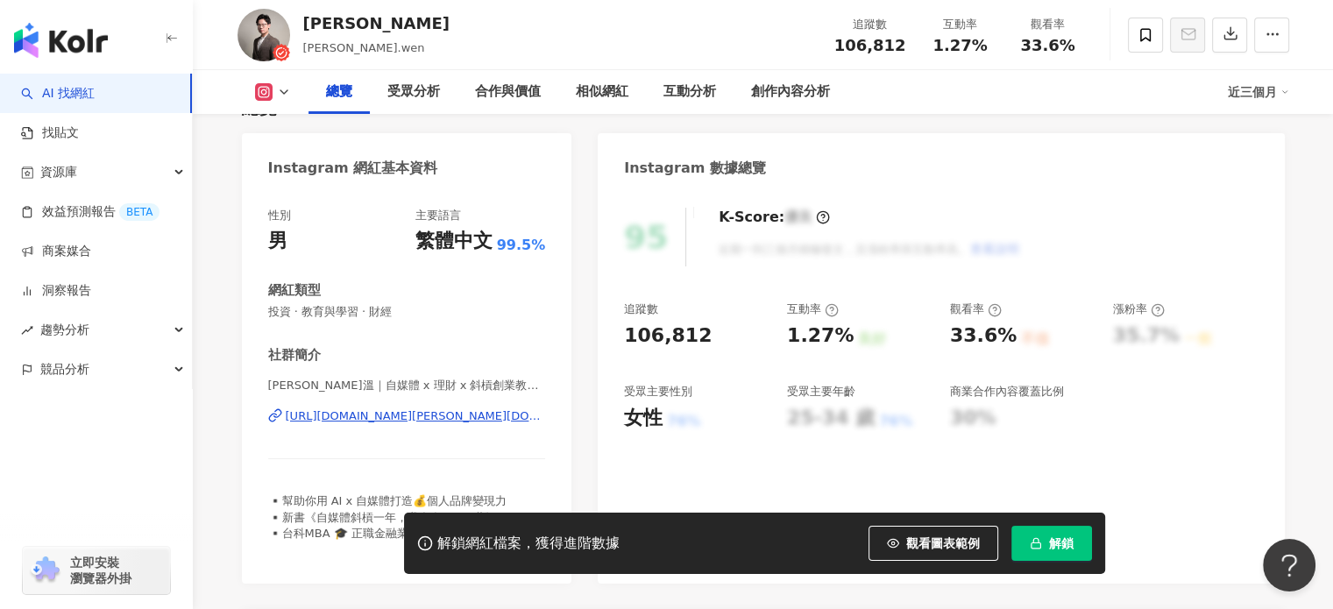
scroll to position [175, 0]
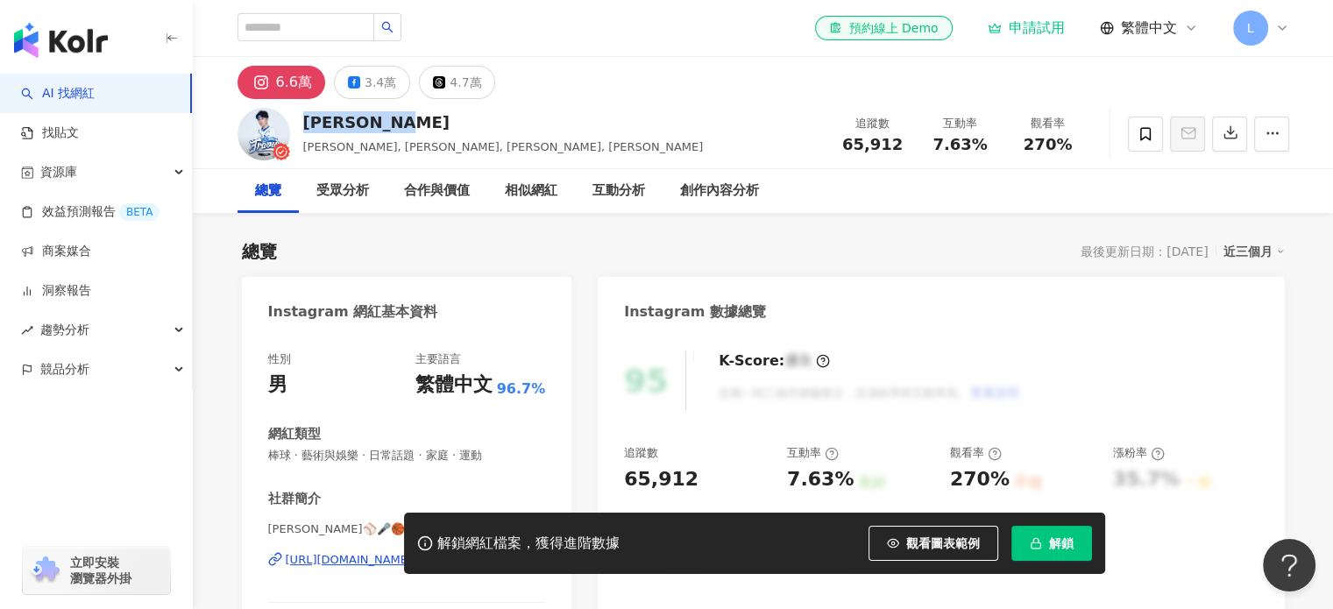
drag, startPoint x: 435, startPoint y: 111, endPoint x: 304, endPoint y: 122, distance: 131.0
click at [304, 122] on div "[PERSON_NAME], [PERSON_NAME], [PERSON_NAME], [PERSON_NAME] 追蹤數 65,912 互動率 7.63%…" at bounding box center [762, 133] width 1121 height 69
click at [454, 136] on div "[PERSON_NAME], [PERSON_NAME], [PERSON_NAME], [PERSON_NAME] 追蹤數 65,912 互動率 7.63%…" at bounding box center [762, 133] width 1121 height 69
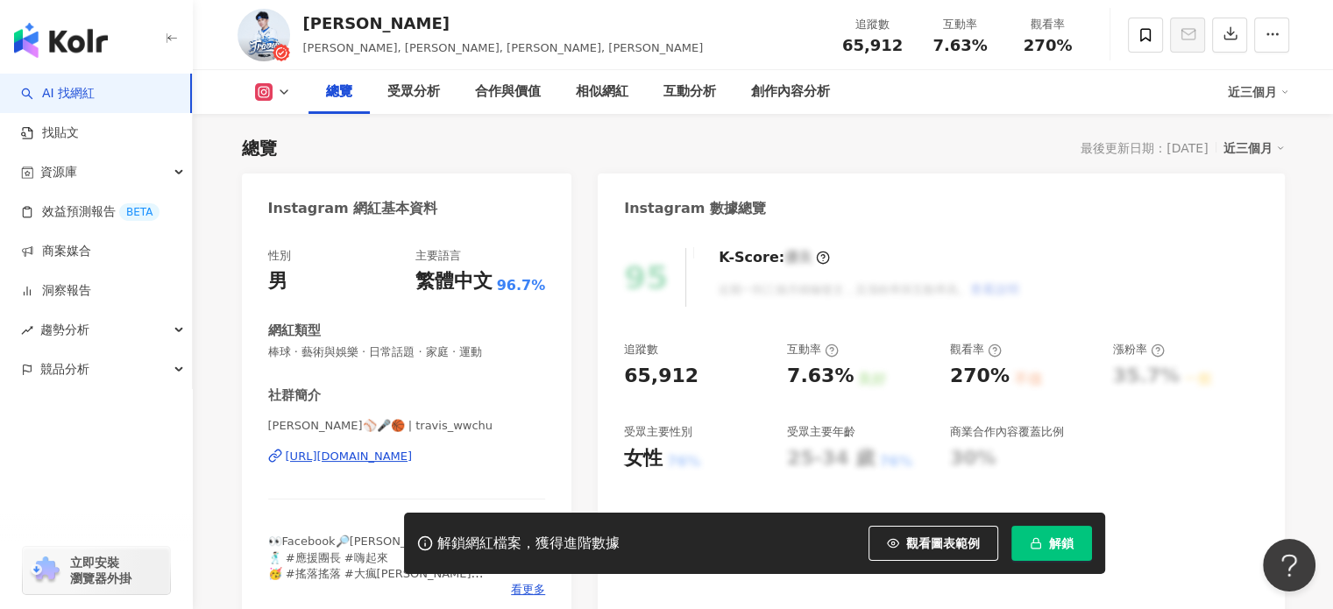
scroll to position [263, 0]
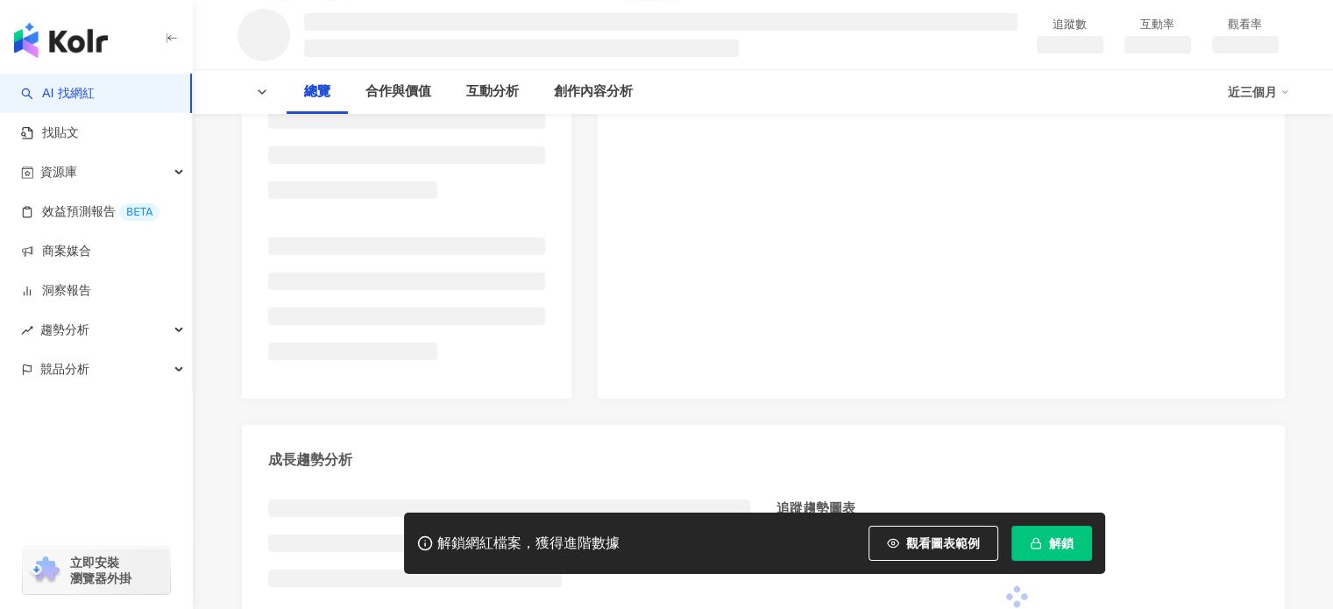
scroll to position [350, 0]
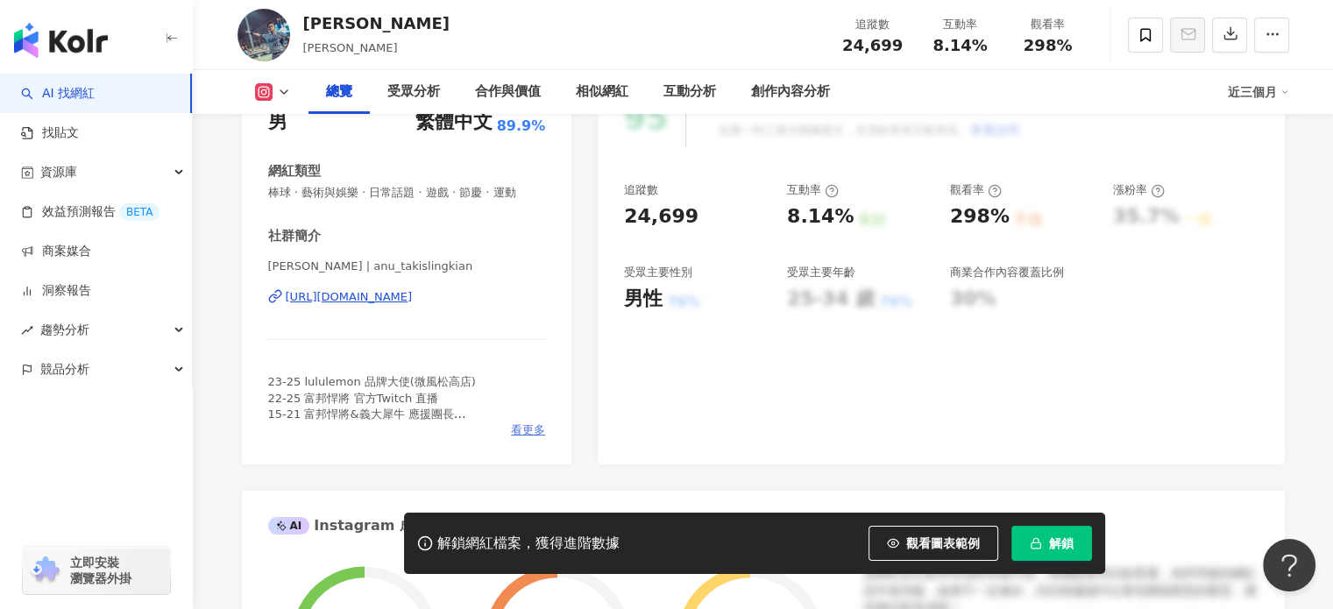
click at [525, 424] on span "看更多" at bounding box center [528, 430] width 34 height 16
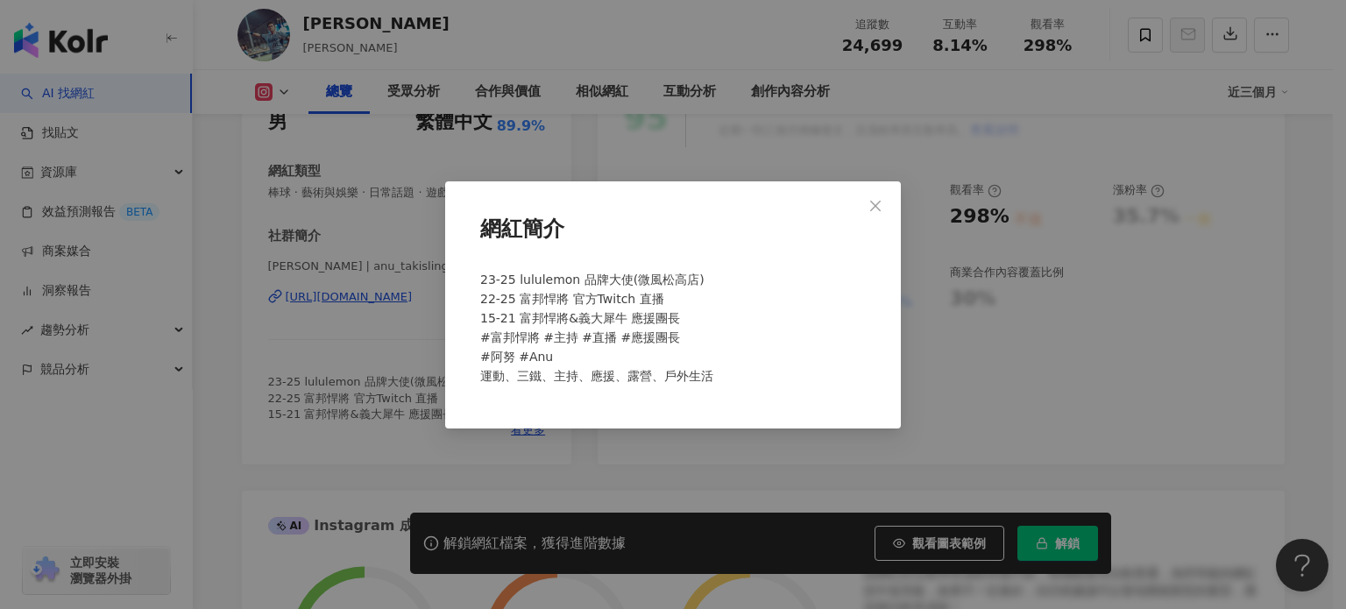
click at [871, 199] on button "Close" at bounding box center [875, 205] width 35 height 35
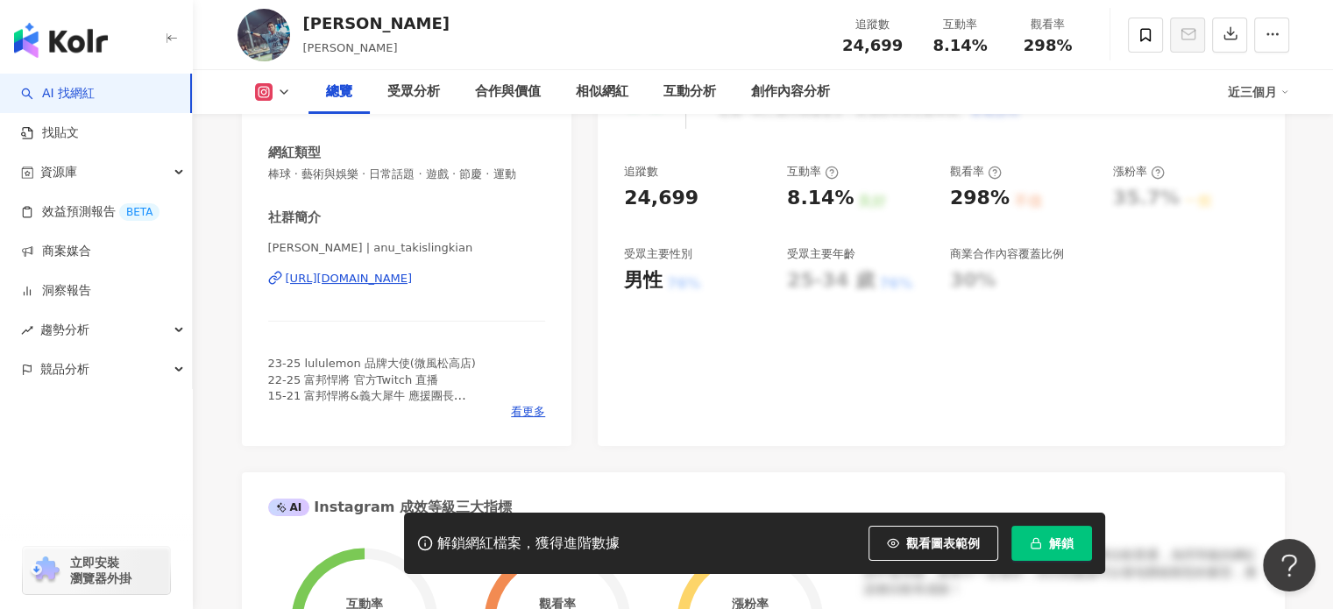
scroll to position [269, 0]
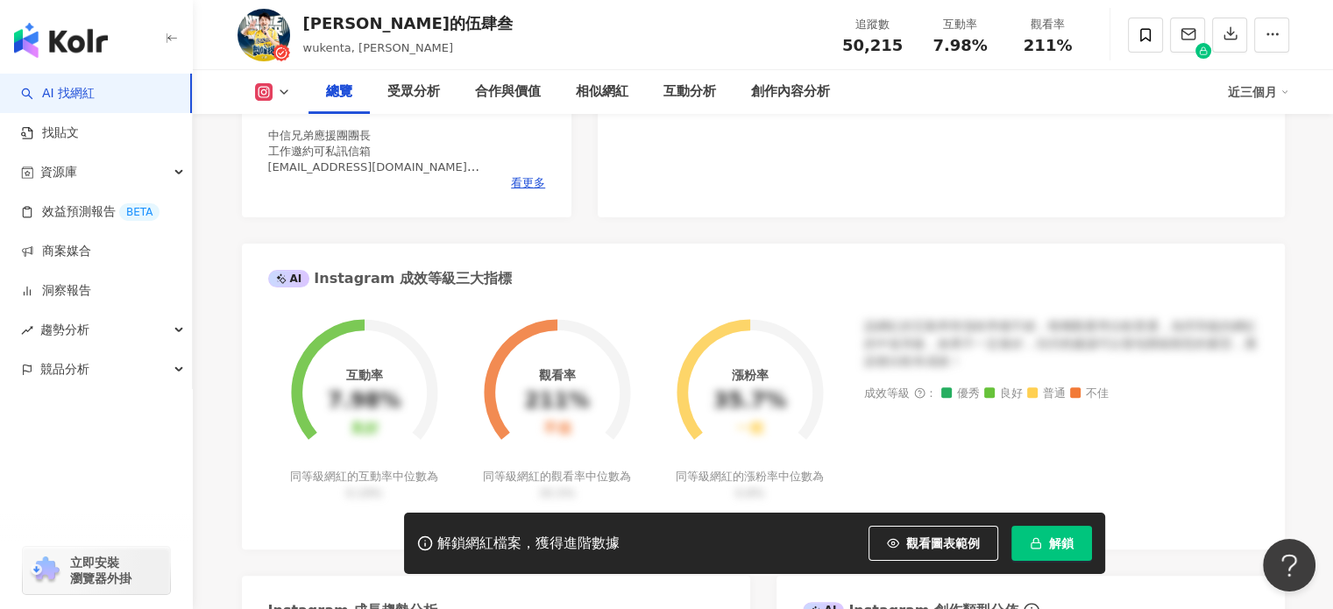
scroll to position [613, 0]
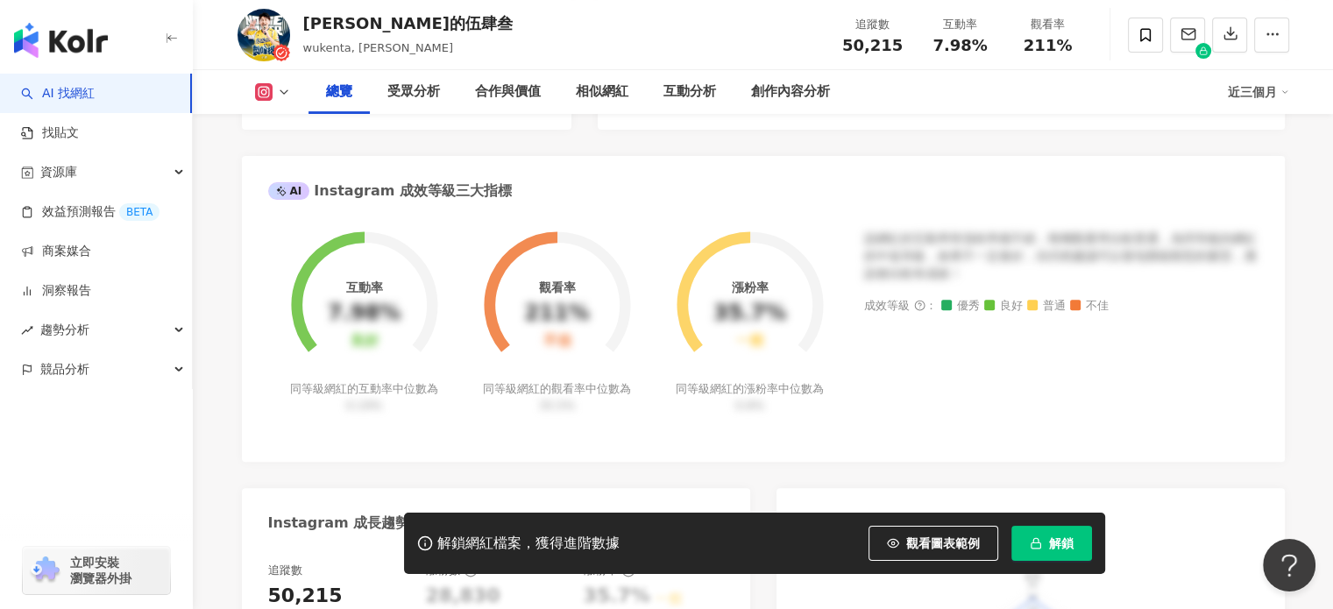
click at [290, 104] on div "總覽 受眾分析 合作與價值 相似網紅 互動分析 創作內容分析 近三個月" at bounding box center [762, 92] width 1051 height 44
click at [287, 103] on div "總覽 受眾分析 合作與價值 相似網紅 互動分析 創作內容分析 近三個月" at bounding box center [762, 92] width 1051 height 44
click at [286, 95] on icon at bounding box center [284, 92] width 14 height 14
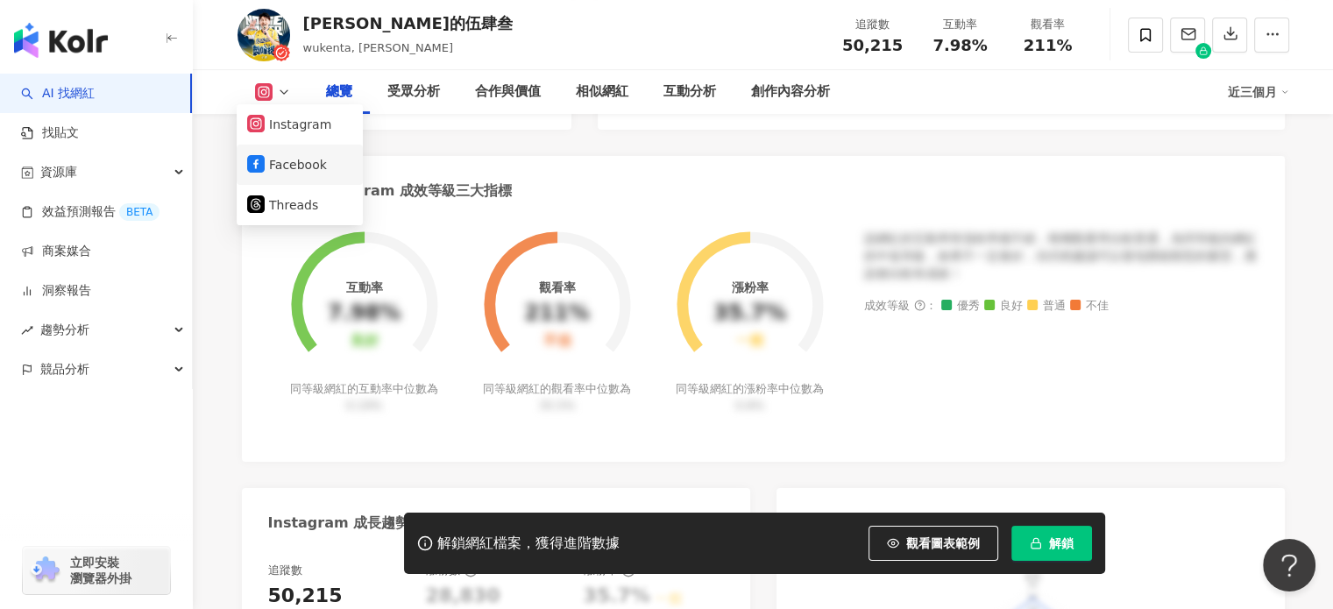
click at [280, 160] on button "Facebook" at bounding box center [299, 164] width 105 height 25
